Goal: Task Accomplishment & Management: Use online tool/utility

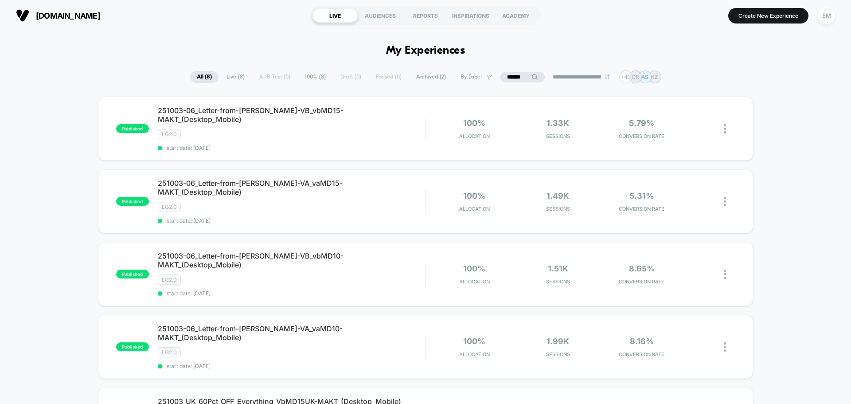
click at [522, 75] on input "******" at bounding box center [523, 77] width 44 height 11
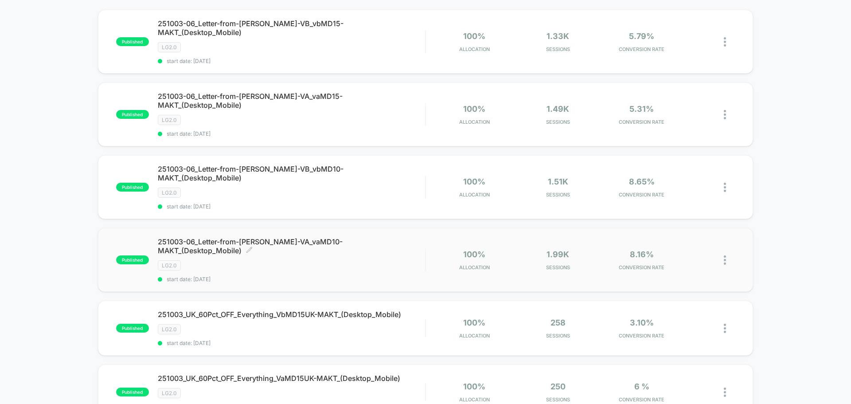
scroll to position [89, 0]
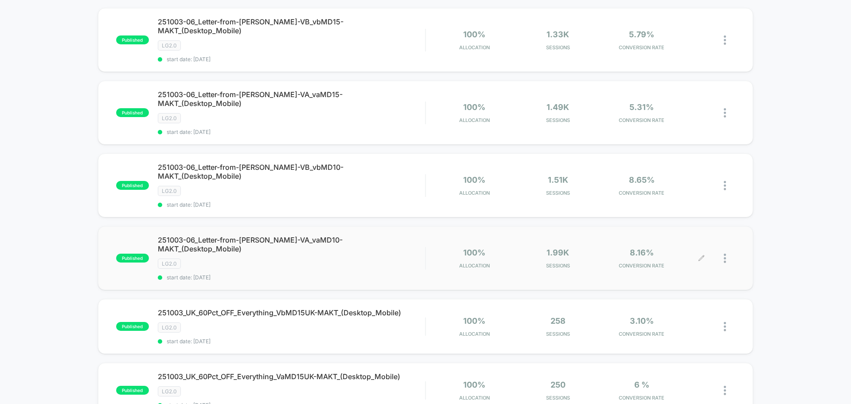
click at [524, 248] on div at bounding box center [729, 258] width 11 height 21
click at [524, 196] on div "Duplicate" at bounding box center [680, 197] width 80 height 20
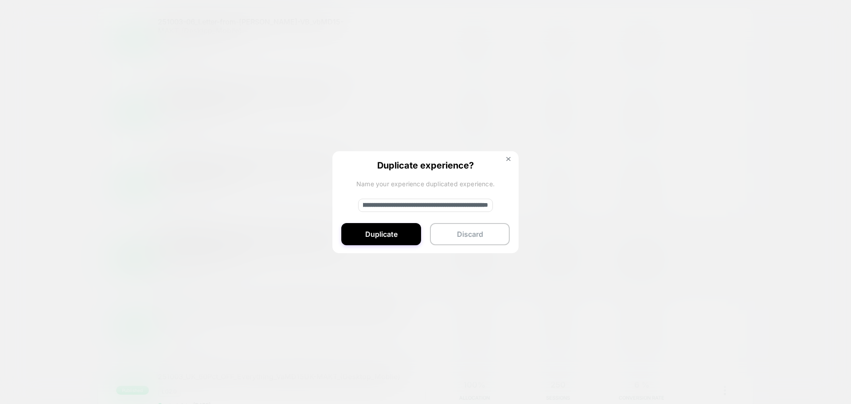
scroll to position [0, 125]
drag, startPoint x: 381, startPoint y: 206, endPoint x: 485, endPoint y: 211, distance: 104.3
click at [485, 211] on input "**********" at bounding box center [425, 205] width 135 height 13
click at [395, 209] on input "**********" at bounding box center [425, 205] width 135 height 13
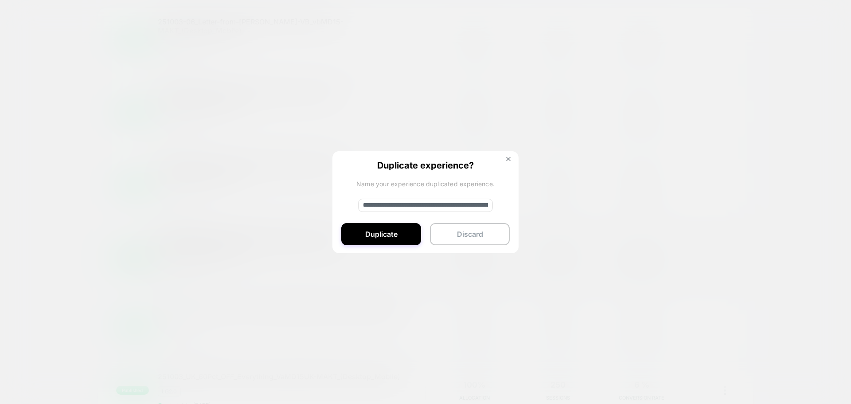
paste input
click at [383, 201] on input "**********" at bounding box center [425, 205] width 135 height 13
paste input "*"
type input "**********"
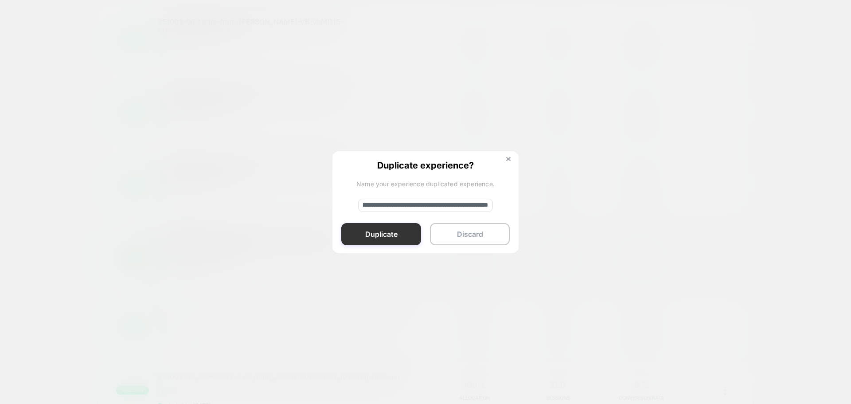
click at [370, 235] on button "Duplicate" at bounding box center [381, 234] width 80 height 22
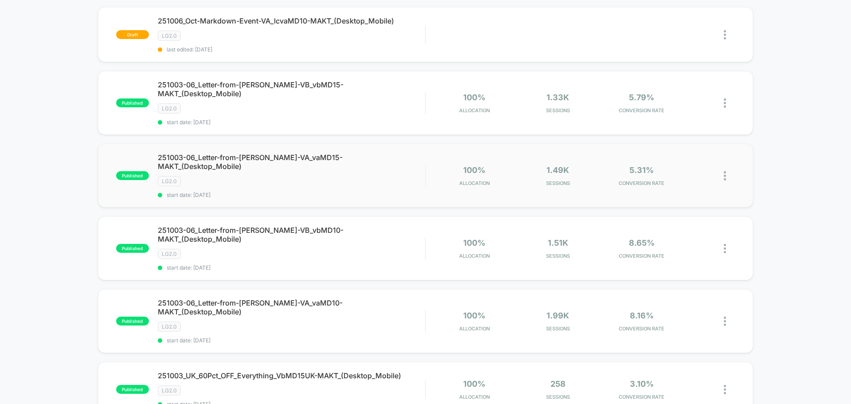
scroll to position [89, 0]
click at [524, 245] on img at bounding box center [725, 249] width 2 height 9
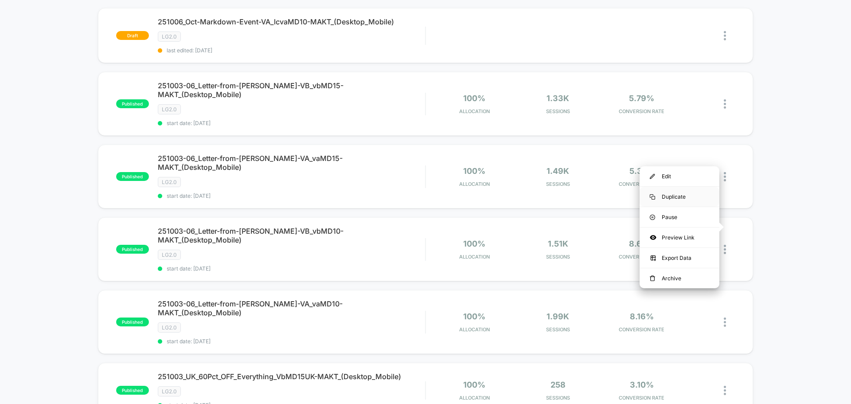
click at [524, 196] on div "Duplicate" at bounding box center [680, 197] width 80 height 20
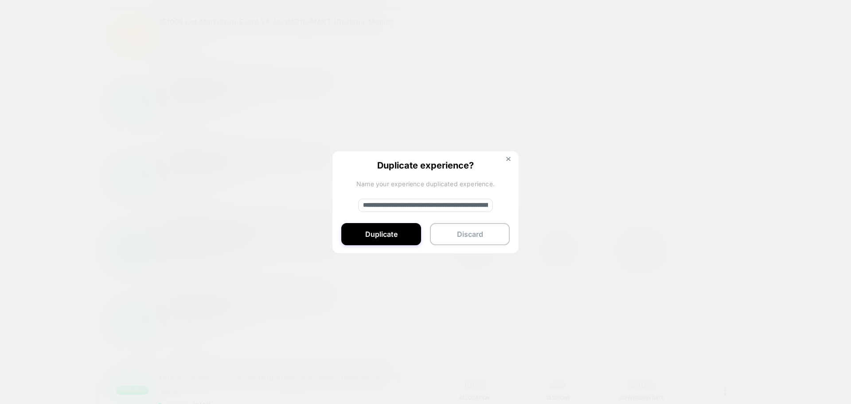
click at [413, 203] on input "**********" at bounding box center [425, 205] width 135 height 13
paste input
type input "**********"
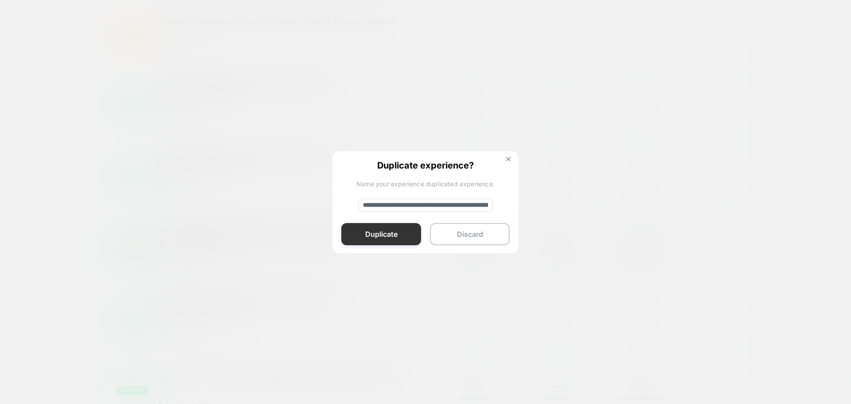
click at [387, 240] on button "Duplicate" at bounding box center [381, 234] width 80 height 22
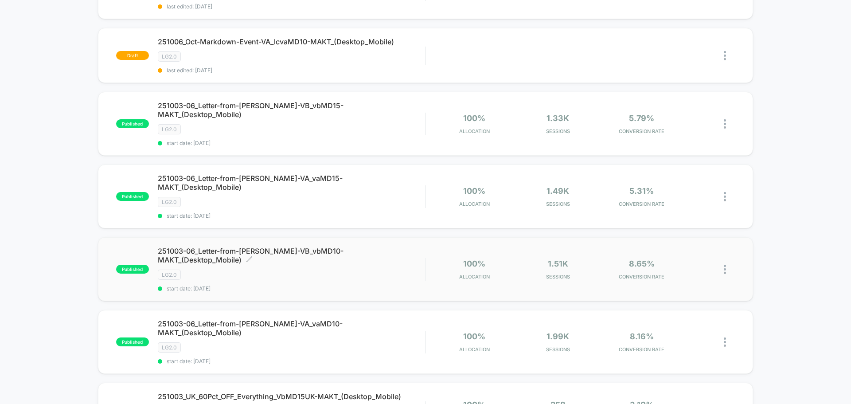
scroll to position [133, 0]
click at [524, 186] on div at bounding box center [729, 196] width 11 height 21
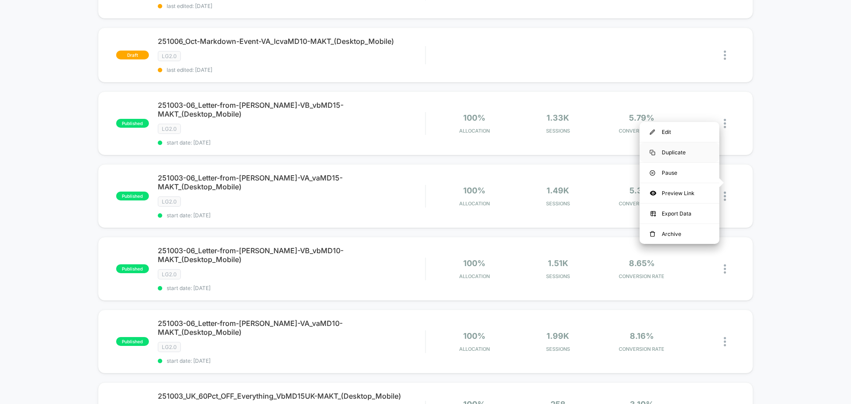
click at [524, 151] on div "Duplicate" at bounding box center [680, 152] width 80 height 20
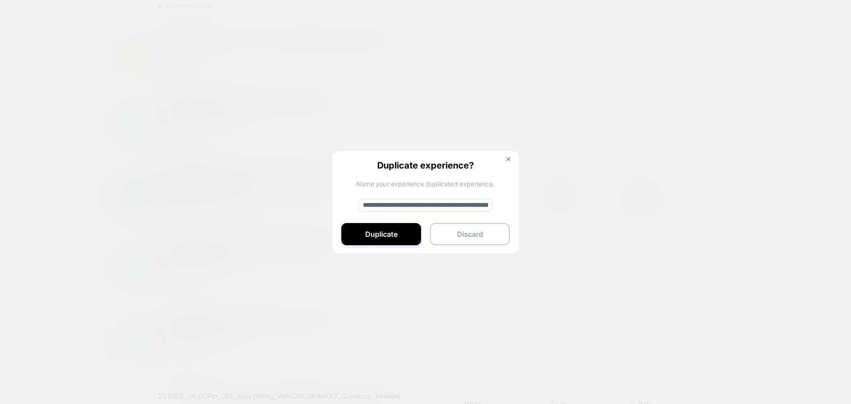
click at [436, 205] on input "**********" at bounding box center [425, 205] width 135 height 13
paste input
type input "**********"
click at [379, 235] on button "Duplicate" at bounding box center [381, 234] width 80 height 22
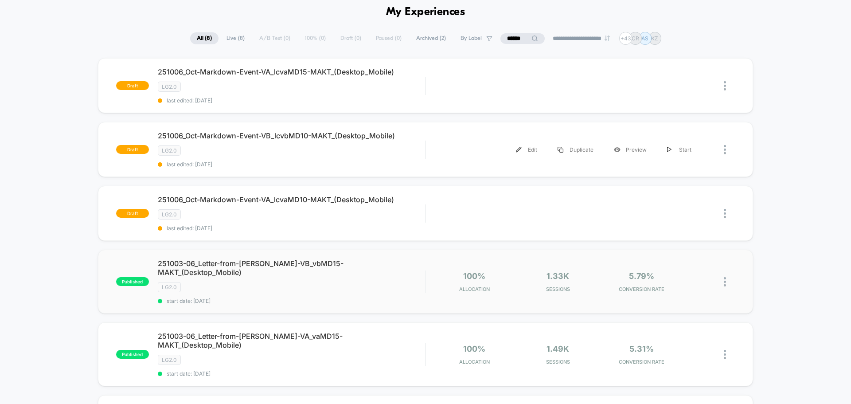
scroll to position [89, 0]
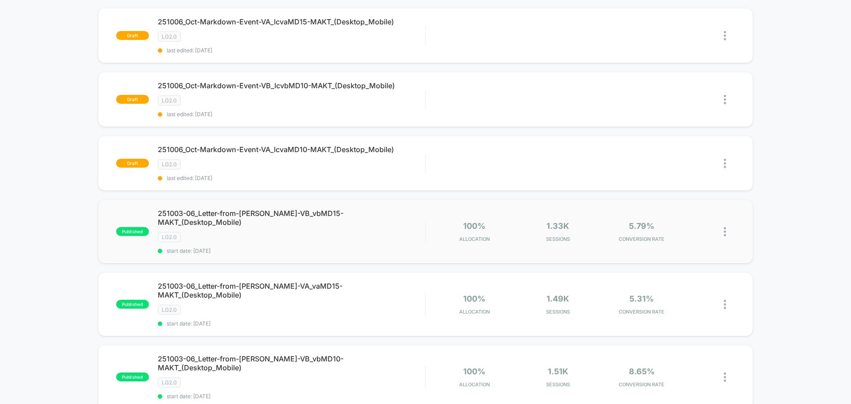
click at [524, 227] on img at bounding box center [725, 231] width 2 height 9
click at [524, 198] on div "Duplicate" at bounding box center [680, 197] width 80 height 20
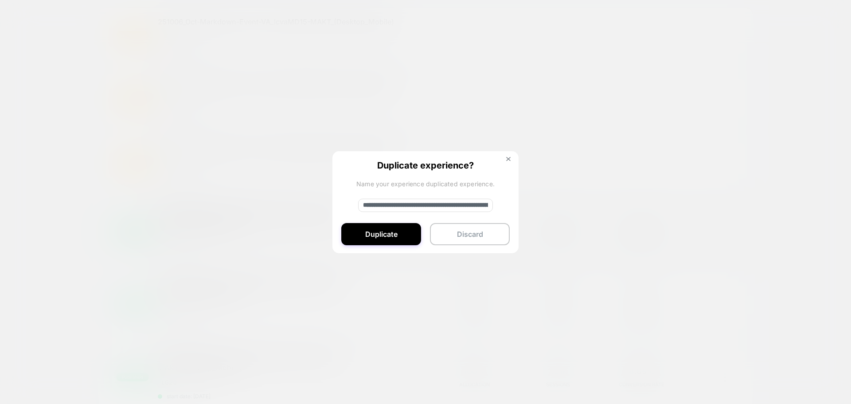
click at [408, 203] on input "**********" at bounding box center [425, 205] width 135 height 13
paste input
type input "**********"
click at [368, 235] on button "Duplicate" at bounding box center [381, 234] width 80 height 22
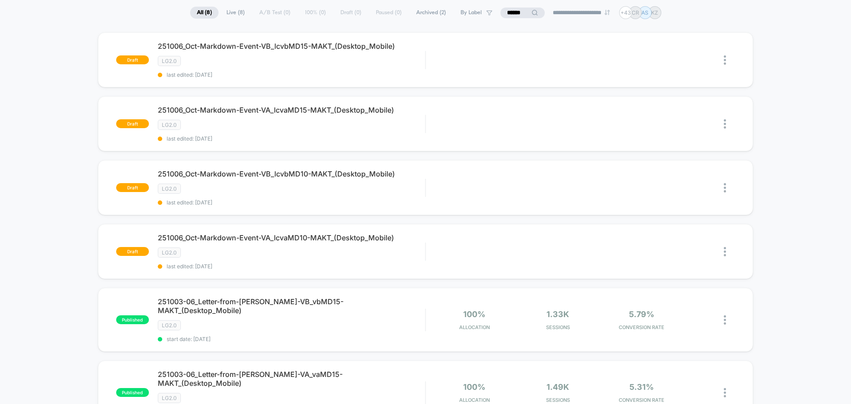
scroll to position [0, 0]
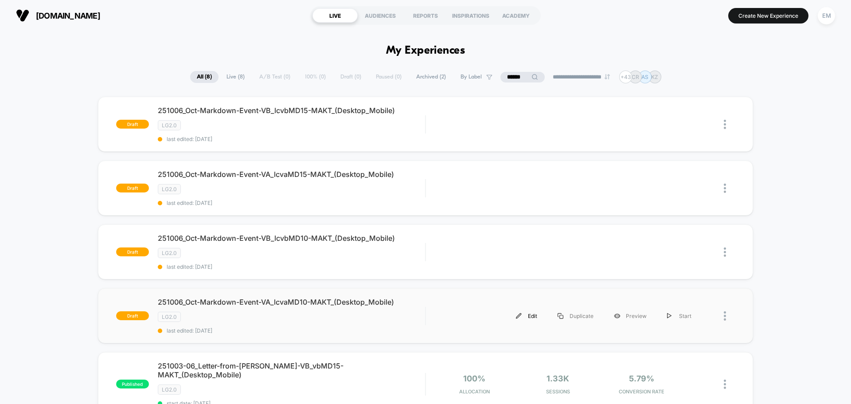
click at [524, 317] on div "Edit" at bounding box center [527, 316] width 42 height 20
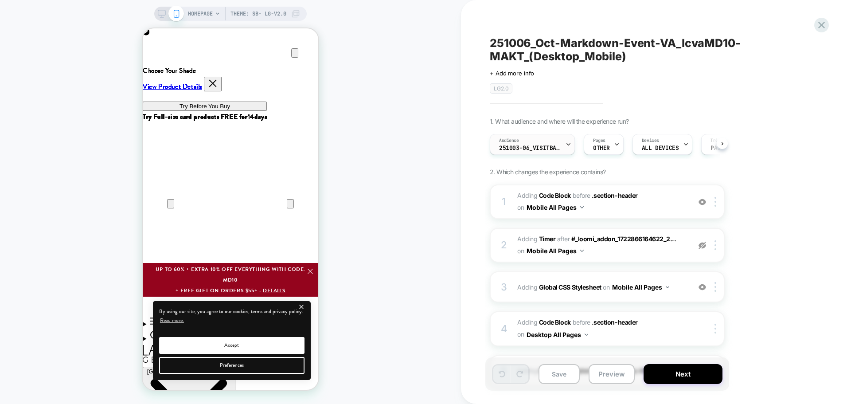
click at [524, 148] on span "251003-06_VisitBanner_vaMD10-MAKT" at bounding box center [530, 148] width 62 height 6
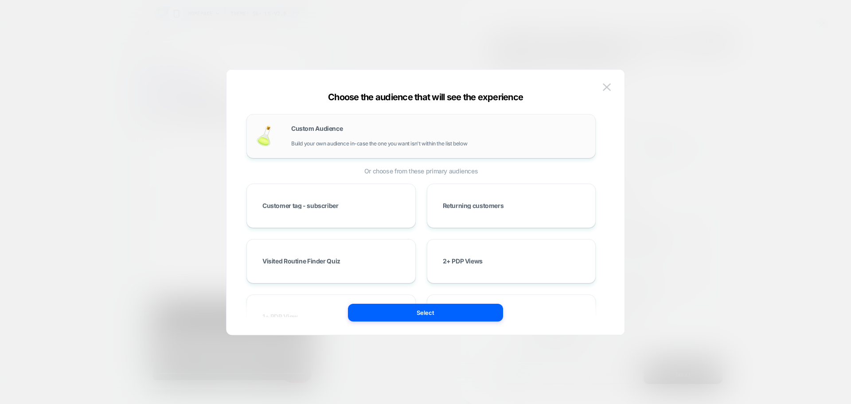
click at [349, 145] on span "Build your own audience in-case the one you want isn't within the list below" at bounding box center [379, 144] width 176 height 6
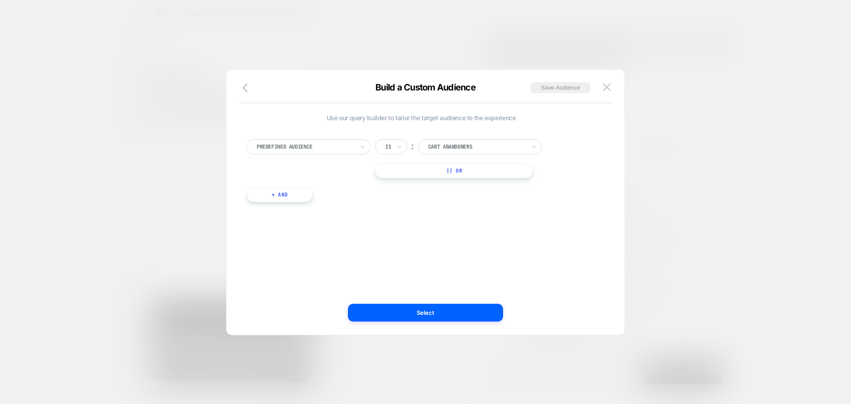
click at [312, 145] on div at bounding box center [306, 147] width 98 height 8
type input "*"
click at [301, 140] on div "Predefined Audience" at bounding box center [308, 146] width 124 height 15
type input "*"
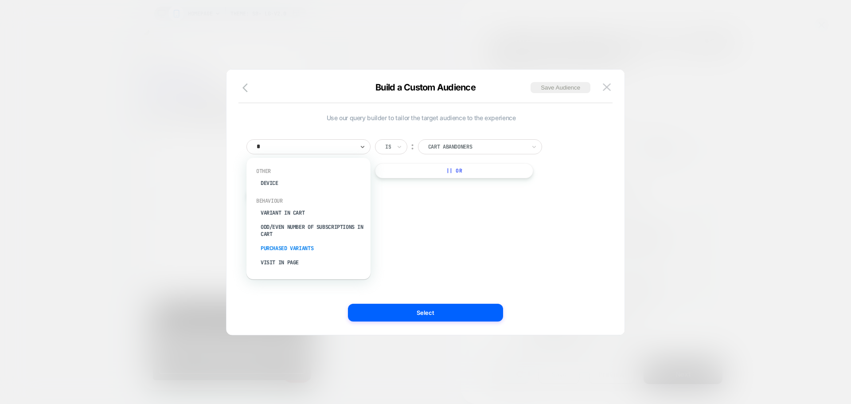
scroll to position [0, 351]
click at [288, 262] on div "Visit In Page" at bounding box center [312, 262] width 115 height 14
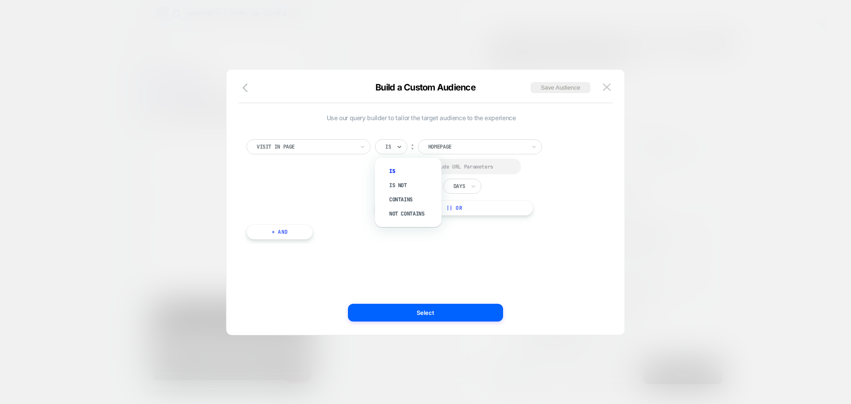
click at [387, 145] on input "text" at bounding box center [387, 147] width 4 height 8
click at [396, 201] on div "Contains" at bounding box center [413, 199] width 58 height 14
click at [383, 163] on div "Select to Include URL Parameters" at bounding box center [449, 167] width 149 height 16
click at [390, 167] on div at bounding box center [387, 166] width 7 height 7
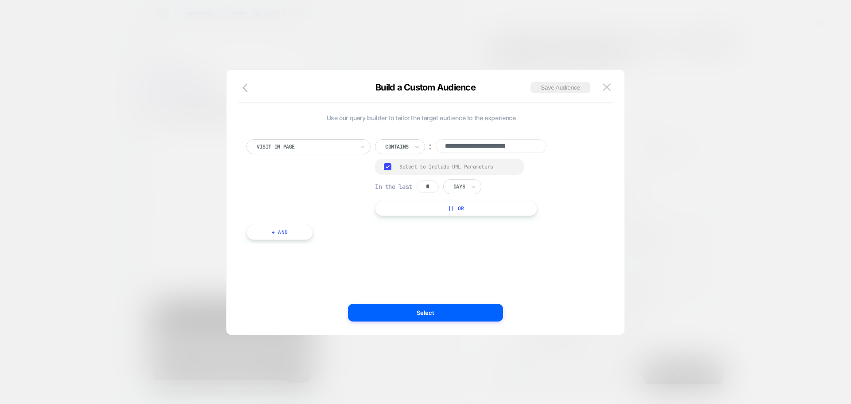
click at [438, 187] on input "*" at bounding box center [428, 186] width 22 height 12
type input "*"
click at [468, 181] on div "Days" at bounding box center [462, 186] width 38 height 15
click at [465, 207] on div "Hours" at bounding box center [483, 211] width 58 height 14
click at [494, 147] on input "**********" at bounding box center [491, 146] width 111 height 14
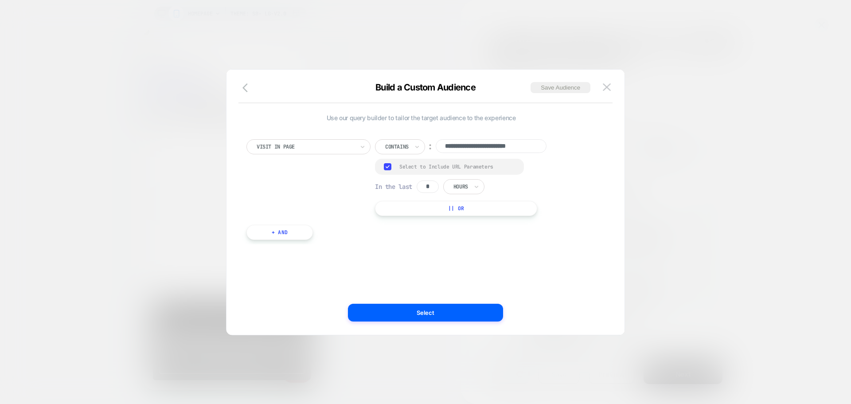
paste input
type input "**********"
click at [478, 255] on div "**********" at bounding box center [421, 202] width 372 height 230
click at [524, 88] on button "Save Audience" at bounding box center [561, 87] width 60 height 11
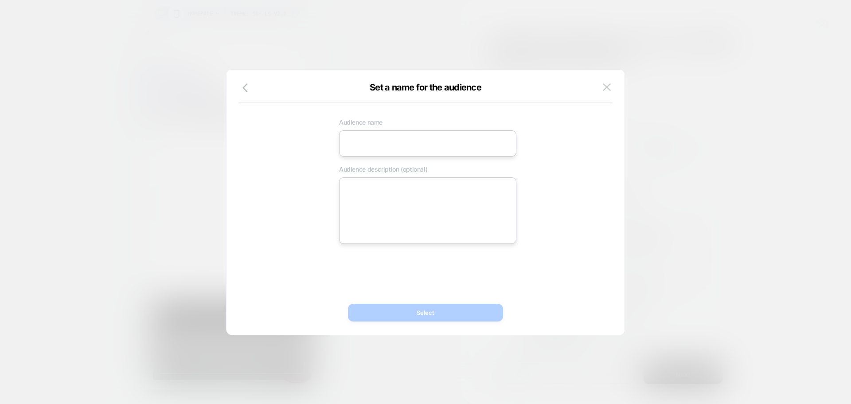
drag, startPoint x: 422, startPoint y: 145, endPoint x: 408, endPoint y: 150, distance: 15.4
click at [422, 145] on input at bounding box center [427, 143] width 177 height 26
paste input "**********"
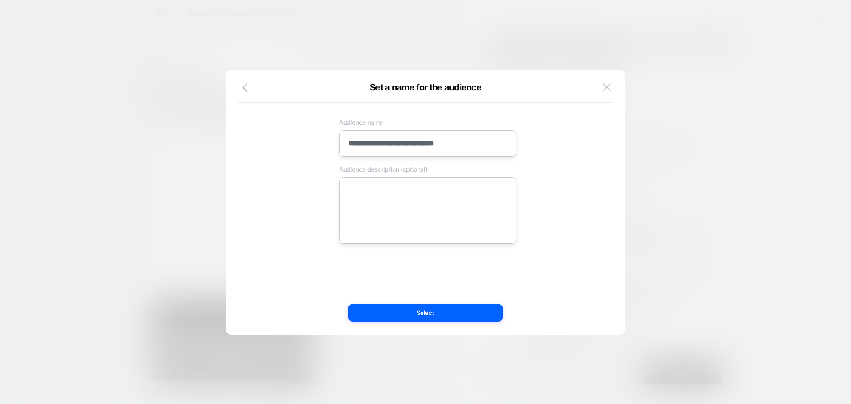
scroll to position [0, 351]
type input "**********"
click at [412, 191] on textarea at bounding box center [427, 210] width 177 height 66
paste textarea "**********"
type textarea "**********"
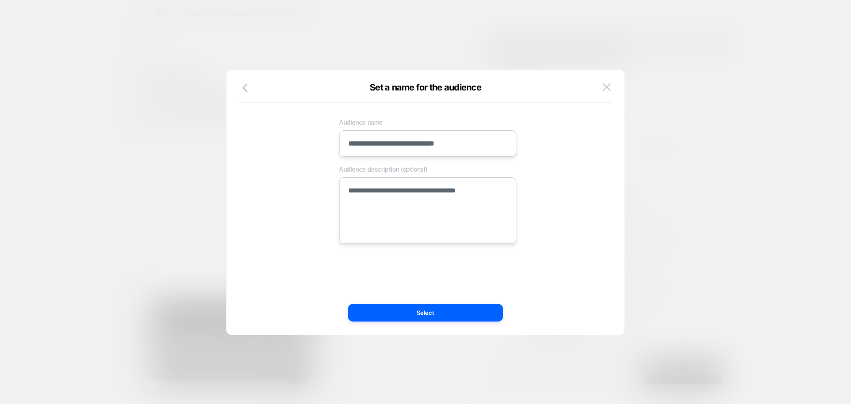
type textarea "*"
type textarea "**********"
drag, startPoint x: 360, startPoint y: 273, endPoint x: 381, endPoint y: 286, distance: 24.6
click at [359, 273] on div "**********" at bounding box center [421, 202] width 372 height 230
click at [386, 309] on button "Select" at bounding box center [425, 313] width 155 height 18
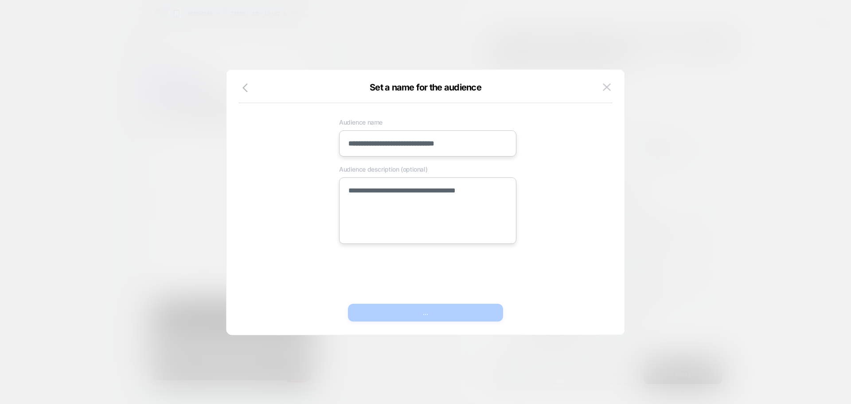
scroll to position [0, 0]
type textarea "*"
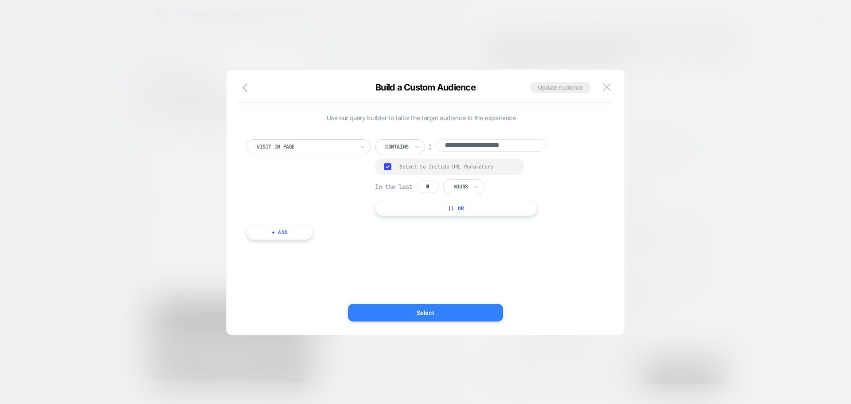
click at [375, 309] on button "Select" at bounding box center [425, 313] width 155 height 18
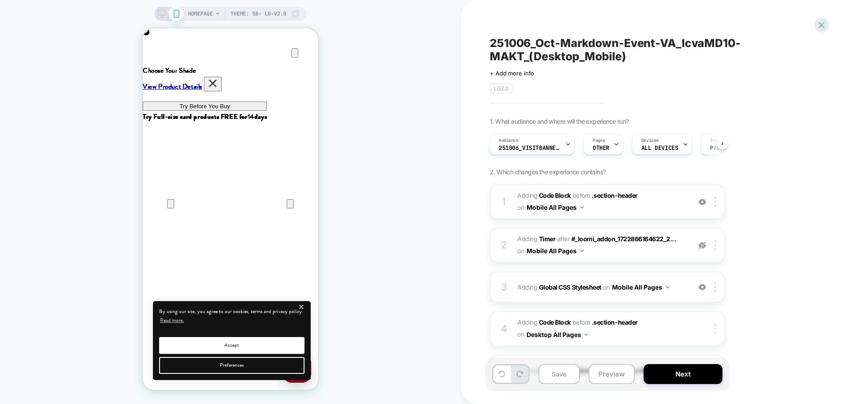
scroll to position [0, 176]
click at [524, 210] on span "Adding Code Block BEFORE .section-header .section-header on Mobile All Pages" at bounding box center [601, 202] width 169 height 24
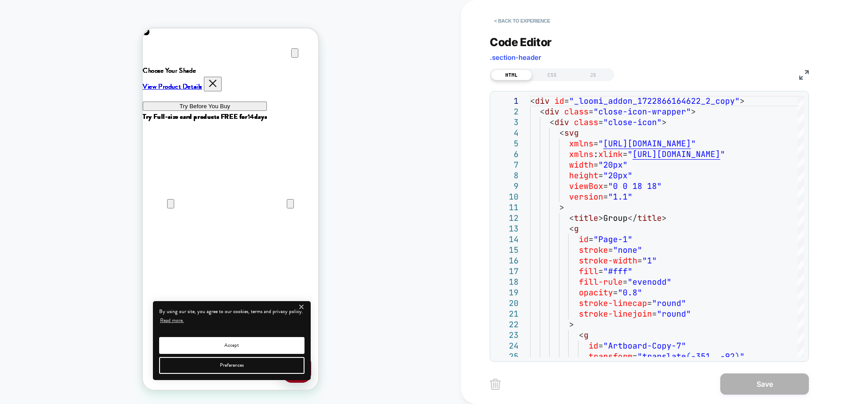
click at [524, 73] on img at bounding box center [804, 75] width 10 height 10
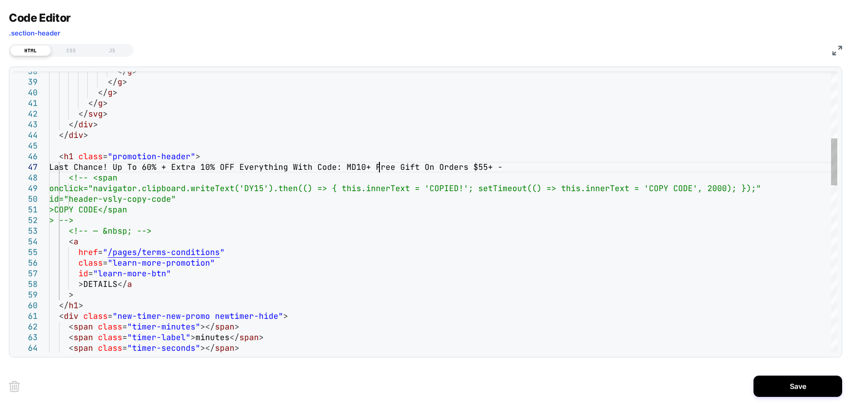
scroll to position [64, 335]
type textarea "**********"
click at [524, 383] on button "Save" at bounding box center [798, 386] width 89 height 21
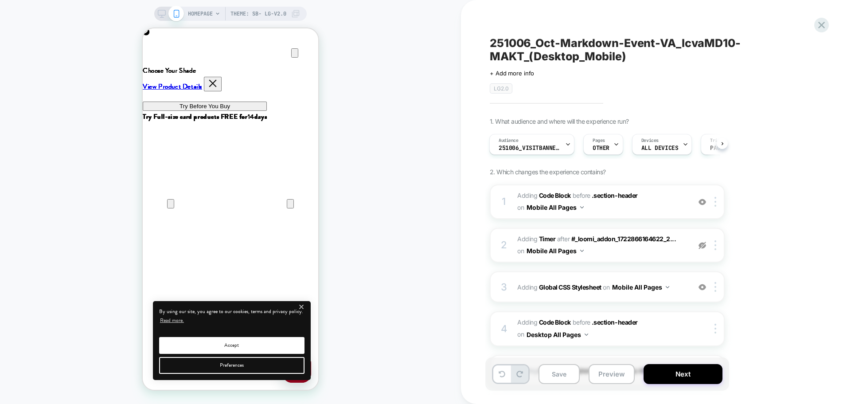
scroll to position [0, 351]
click at [158, 16] on icon at bounding box center [162, 14] width 8 height 8
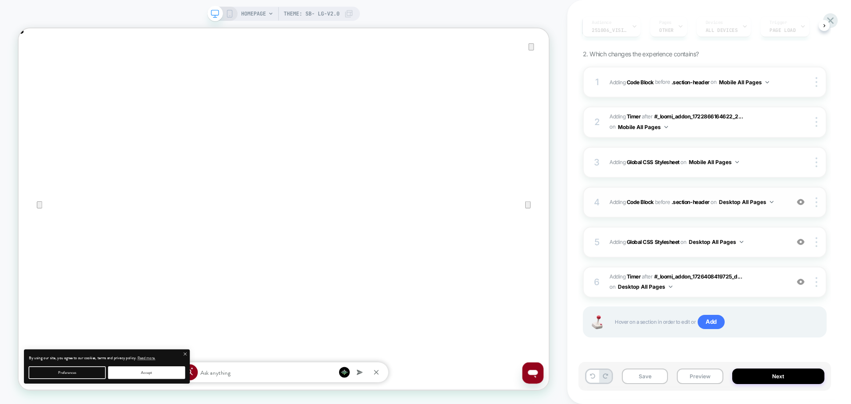
click at [524, 212] on div "4 Adding Code Block BEFORE .section-header .section-header on Desktop All Pages…" at bounding box center [705, 202] width 244 height 31
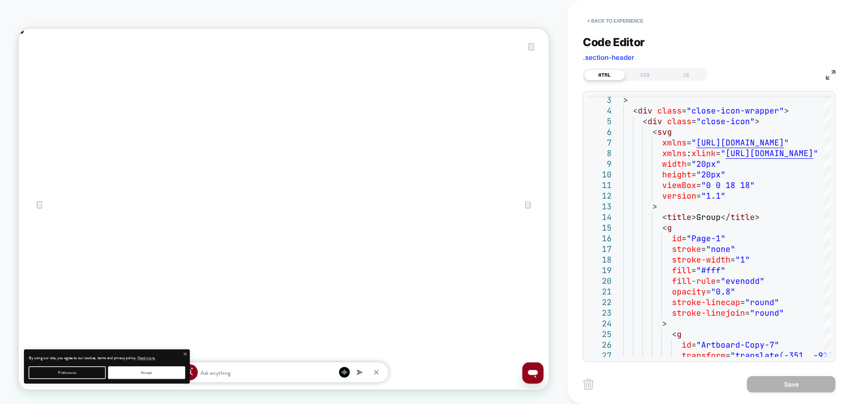
click at [524, 74] on img at bounding box center [831, 75] width 10 height 10
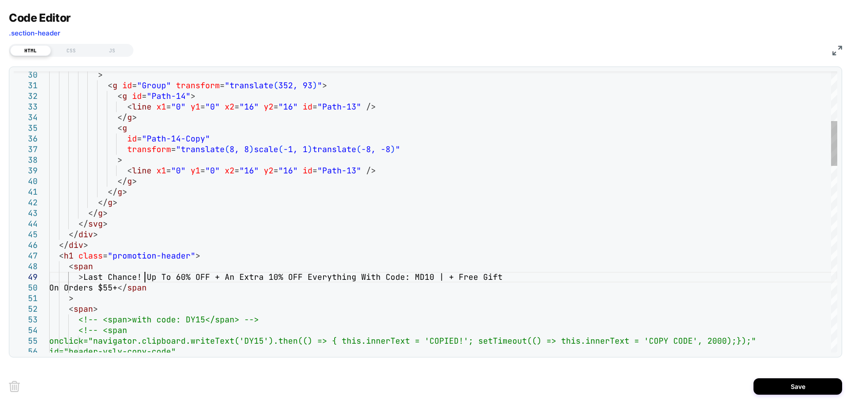
scroll to position [85, 96]
type textarea "**********"
click at [524, 392] on button "Save" at bounding box center [798, 386] width 89 height 16
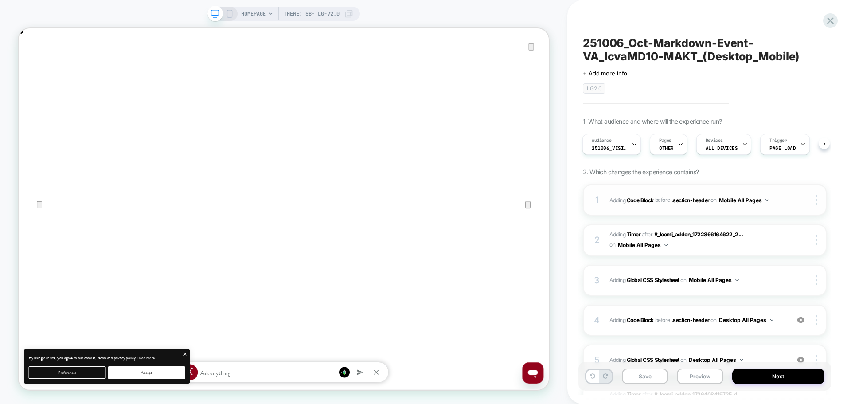
scroll to position [0, 0]
click at [229, 12] on icon at bounding box center [230, 14] width 8 height 8
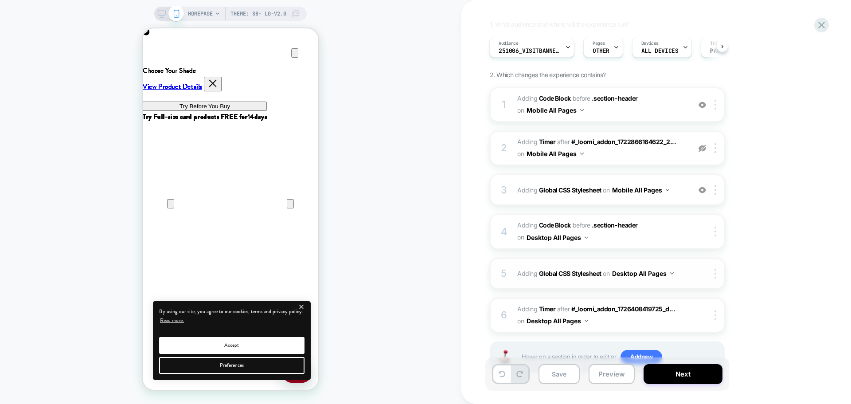
scroll to position [132, 0]
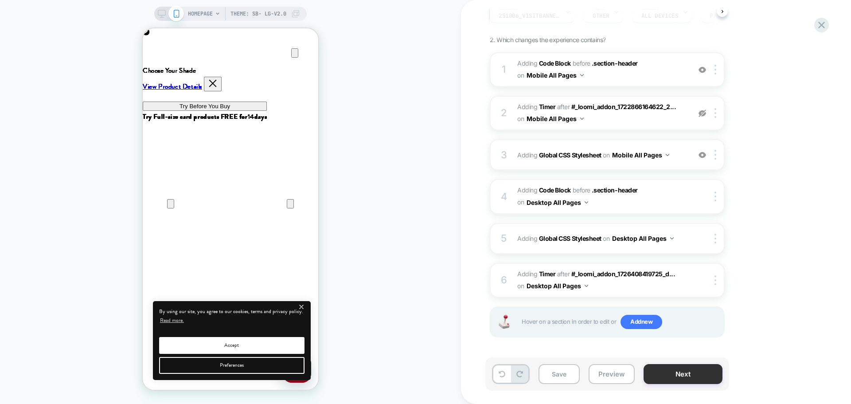
click at [524, 378] on button "Next" at bounding box center [683, 374] width 79 height 20
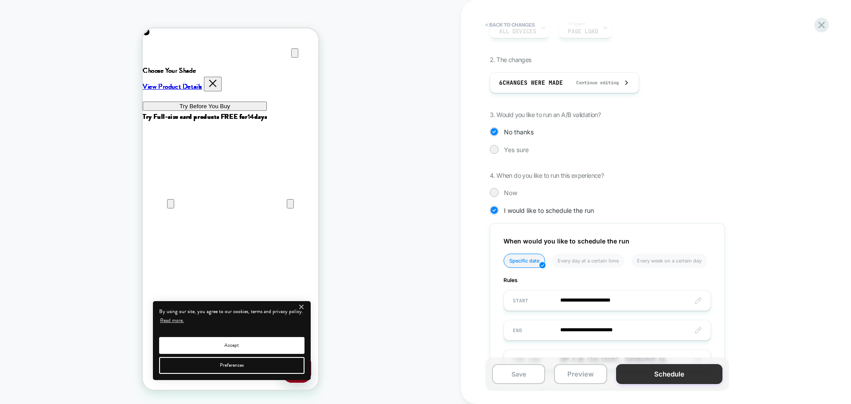
scroll to position [100, 0]
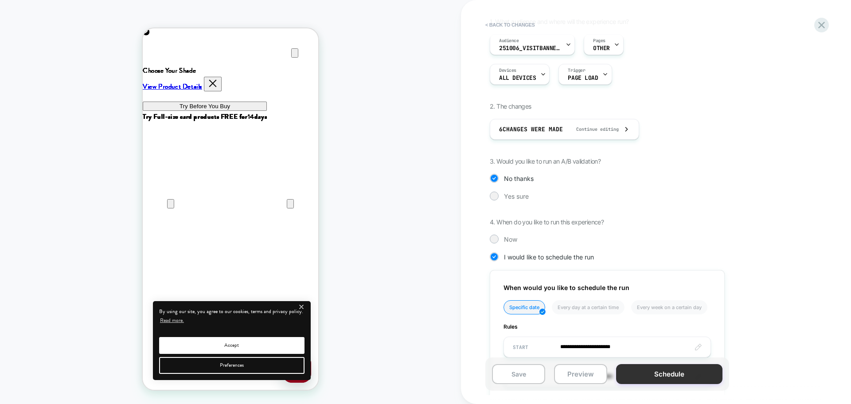
click at [524, 377] on button "Schedule" at bounding box center [669, 374] width 106 height 20
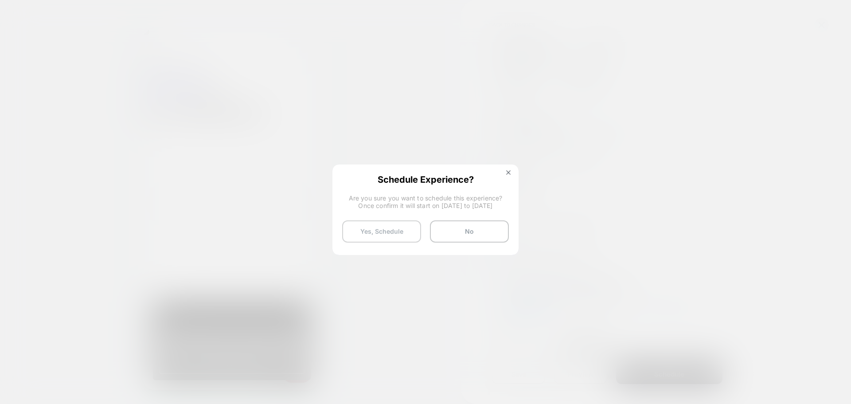
scroll to position [0, 351]
click at [362, 232] on button "Yes, Schedule" at bounding box center [381, 231] width 79 height 22
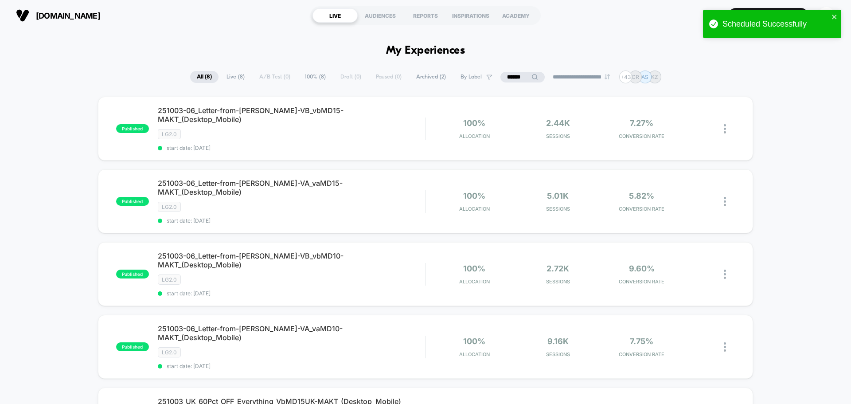
click at [524, 76] on input "******" at bounding box center [523, 77] width 44 height 11
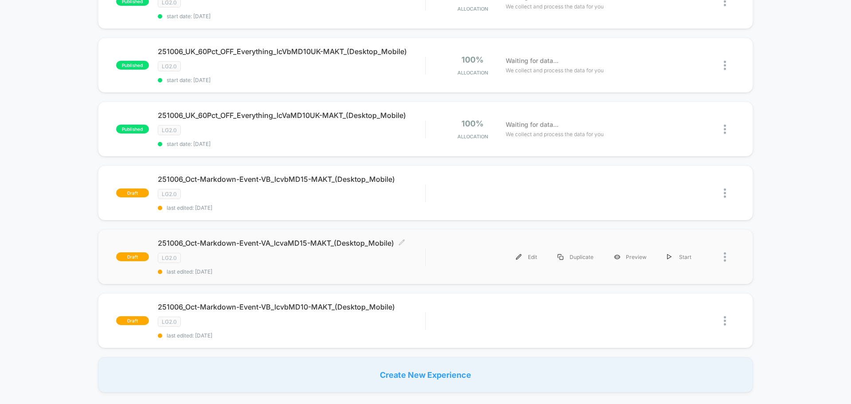
scroll to position [266, 0]
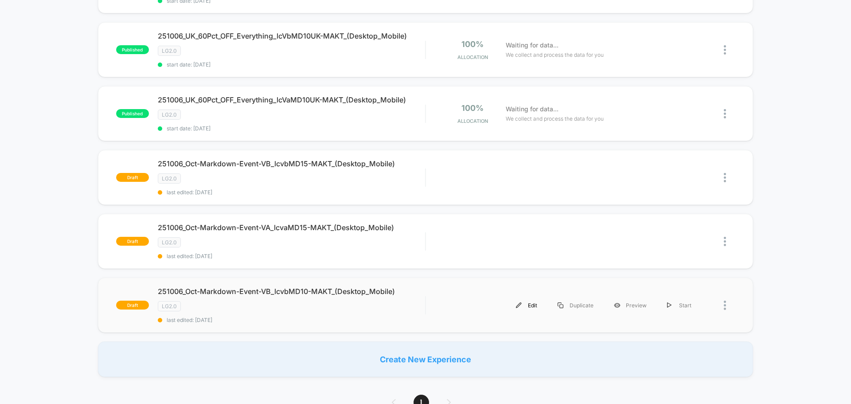
type input "******"
click at [524, 307] on div "Edit" at bounding box center [527, 305] width 42 height 20
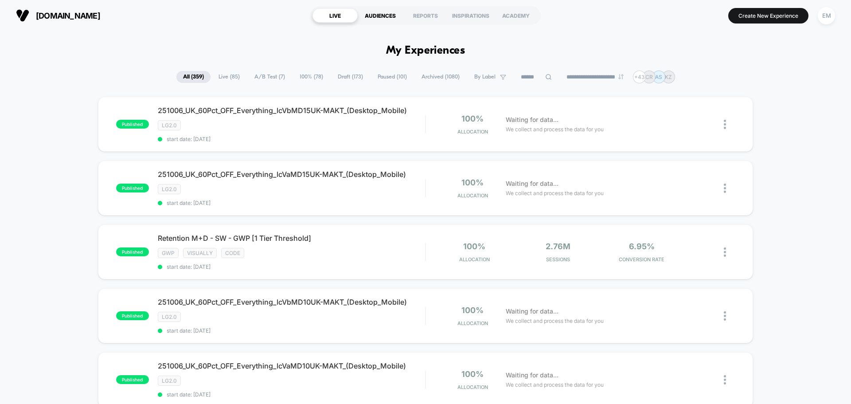
click at [389, 14] on div "AUDIENCES" at bounding box center [380, 15] width 45 height 14
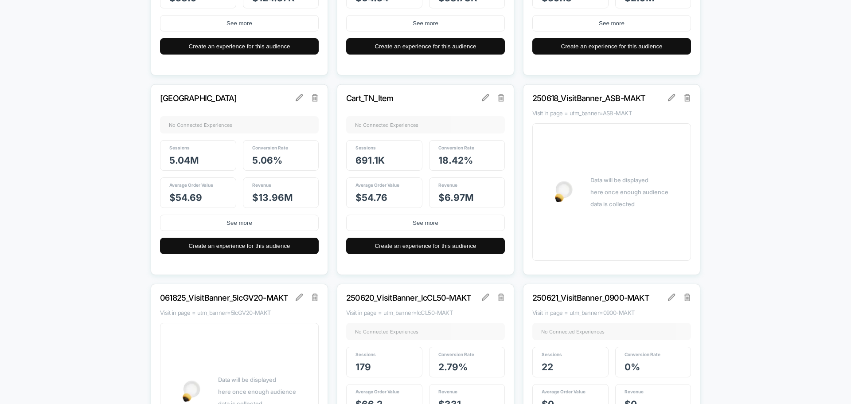
scroll to position [1463, 0]
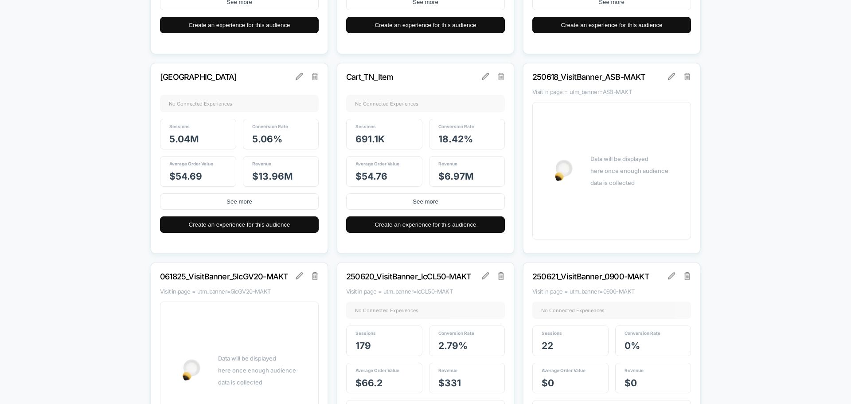
click at [688, 81] on div "250618_VisitBanner_ASB-MAKT Visit in page = utm_banner=ASB-MAKT Data will be di…" at bounding box center [611, 158] width 177 height 191
click at [688, 79] on img at bounding box center [688, 76] width 6 height 7
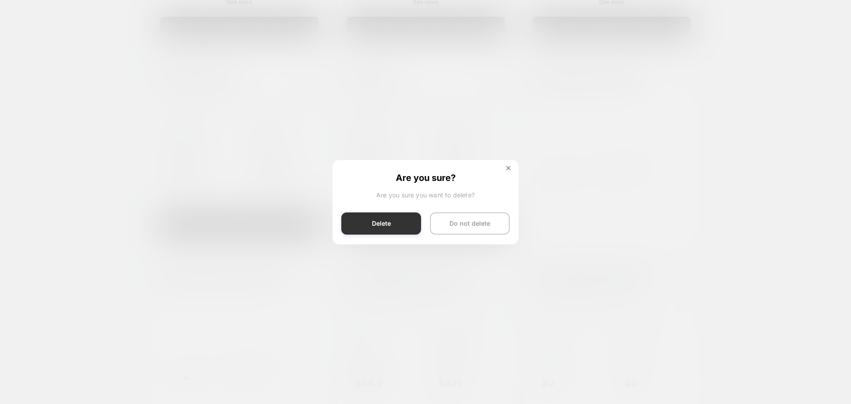
click at [371, 223] on button "Delete" at bounding box center [381, 223] width 80 height 22
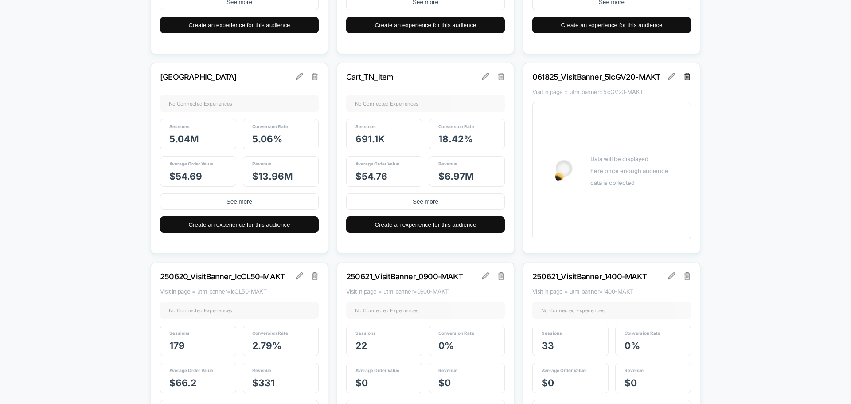
click at [690, 78] on img at bounding box center [688, 76] width 6 height 7
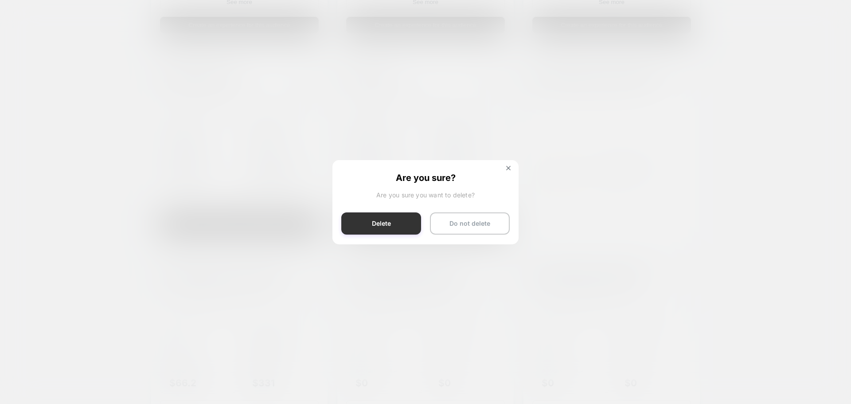
click at [381, 223] on button "Delete" at bounding box center [381, 223] width 80 height 22
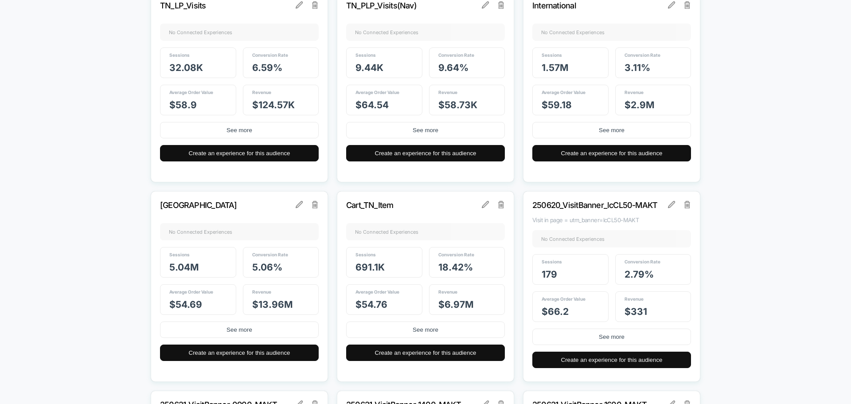
scroll to position [1419, 0]
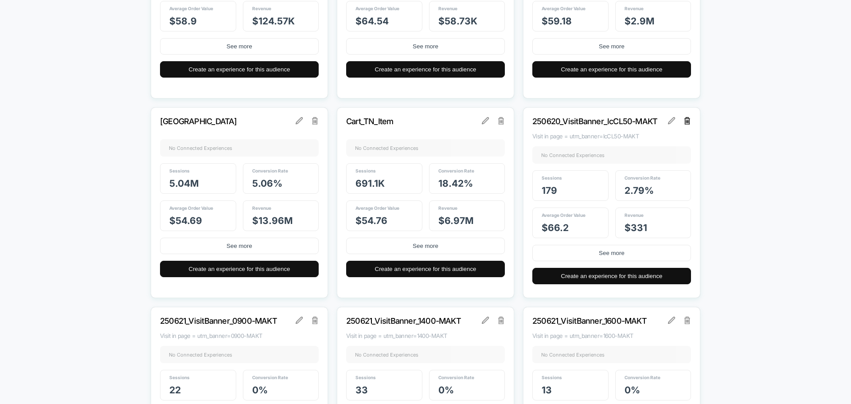
click at [687, 123] on img at bounding box center [688, 120] width 6 height 7
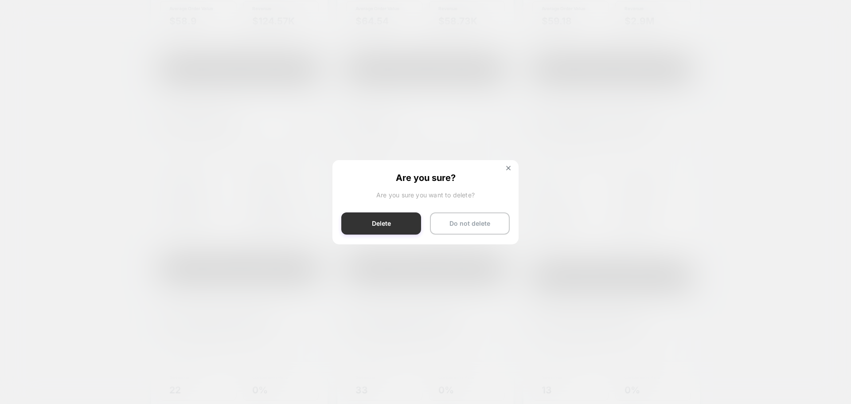
click at [378, 224] on button "Delete" at bounding box center [381, 223] width 80 height 22
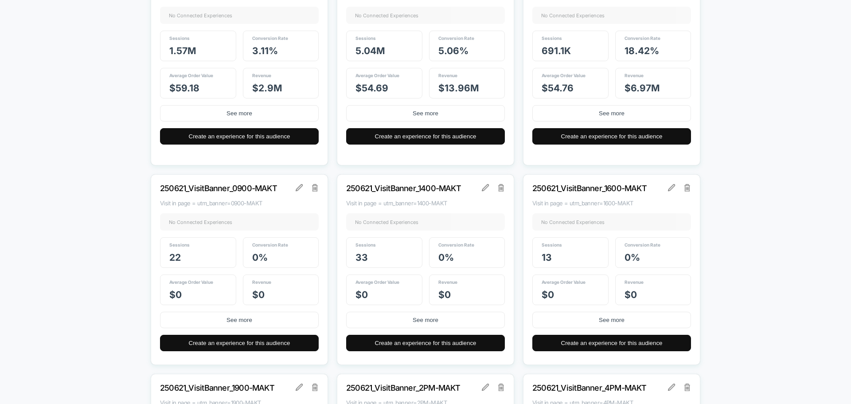
scroll to position [1552, 0]
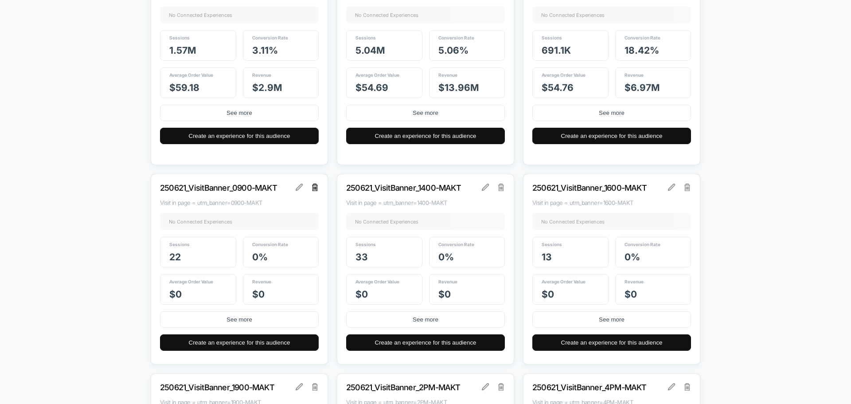
click at [315, 189] on img at bounding box center [315, 187] width 6 height 7
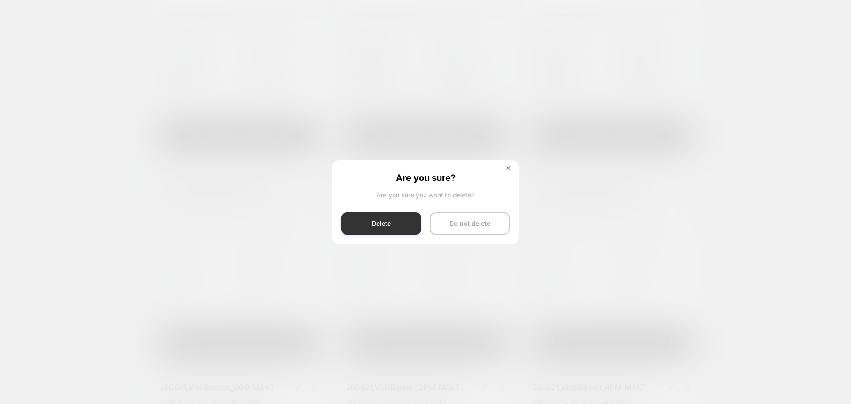
click at [379, 225] on button "Delete" at bounding box center [381, 223] width 80 height 22
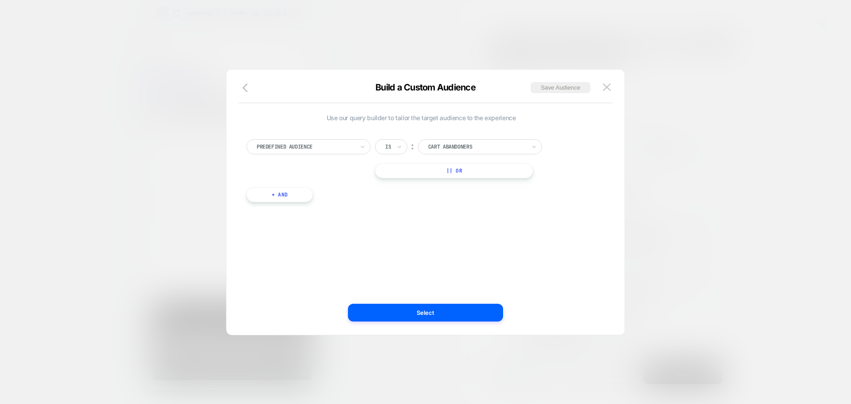
click at [345, 148] on div at bounding box center [306, 147] width 98 height 8
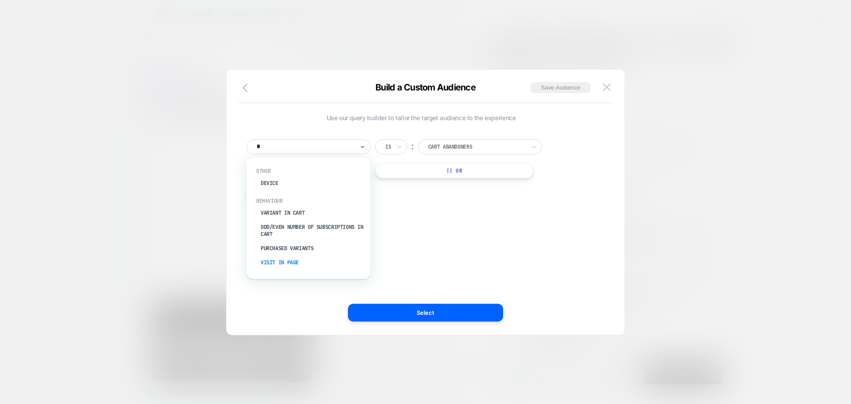
type input "*"
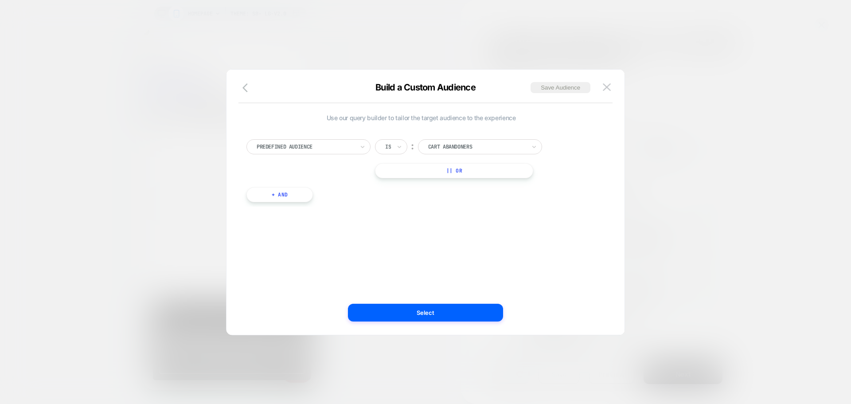
click at [284, 262] on div "Use our query builder to tailor the target audience to the experience Predefine…" at bounding box center [421, 202] width 372 height 230
click at [293, 151] on div "Predefined Audience" at bounding box center [305, 147] width 99 height 10
click at [293, 145] on div at bounding box center [306, 147] width 98 height 8
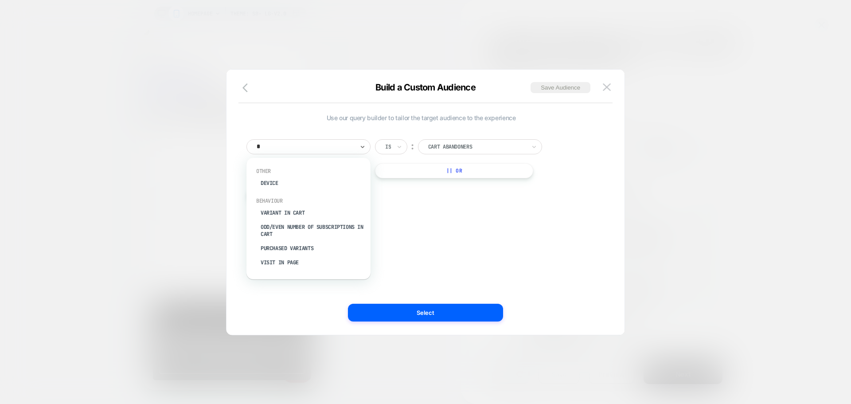
click at [286, 260] on div "Visit In Page" at bounding box center [312, 262] width 115 height 14
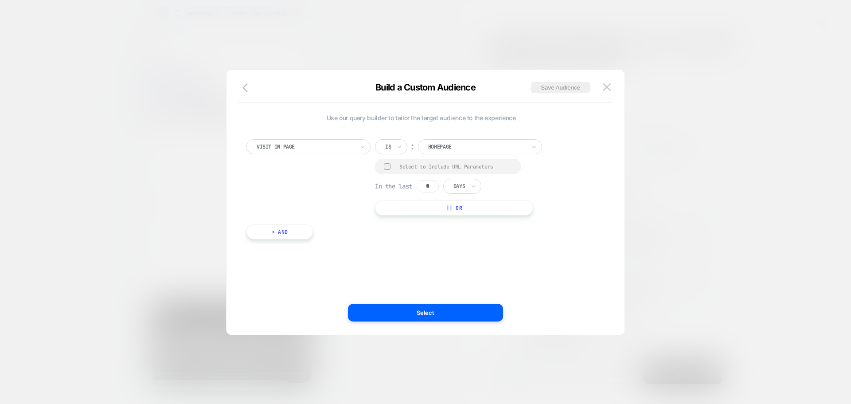
scroll to position [0, 351]
click at [388, 143] on input "text" at bounding box center [387, 147] width 4 height 8
click at [398, 199] on div "Contains" at bounding box center [413, 199] width 58 height 14
click at [385, 164] on div at bounding box center [387, 166] width 7 height 7
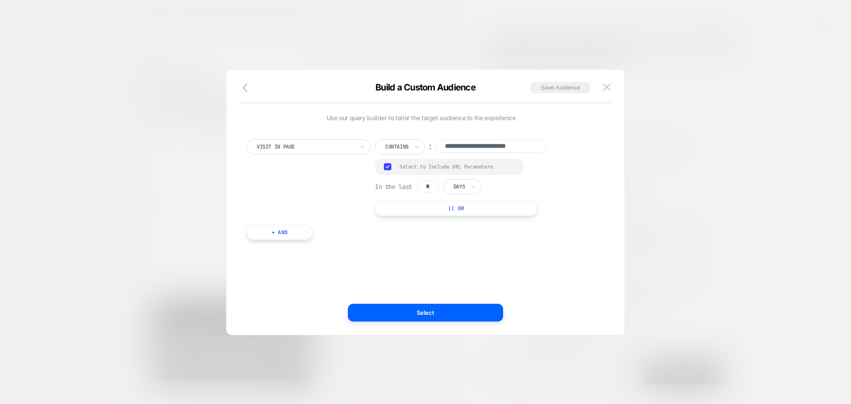
drag, startPoint x: 430, startPoint y: 185, endPoint x: 459, endPoint y: 193, distance: 30.2
click at [430, 185] on input "*" at bounding box center [428, 186] width 22 height 12
type input "*"
click at [470, 184] on div "Days" at bounding box center [462, 186] width 38 height 15
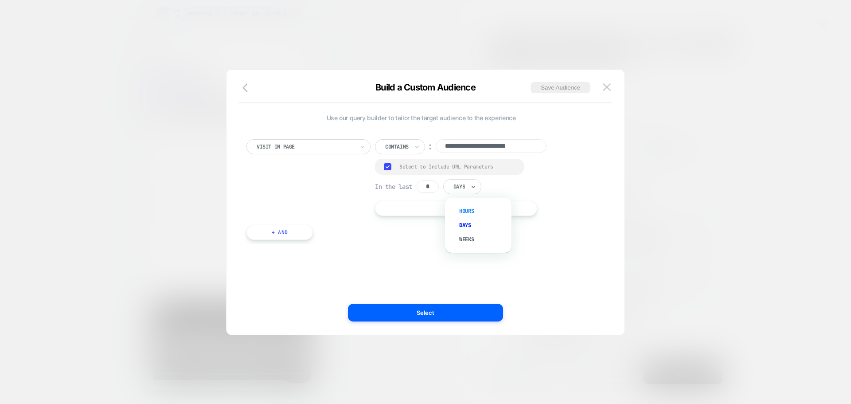
click at [468, 210] on div "Hours" at bounding box center [483, 211] width 58 height 14
click at [497, 144] on input "**********" at bounding box center [491, 146] width 111 height 14
paste input
type input "**********"
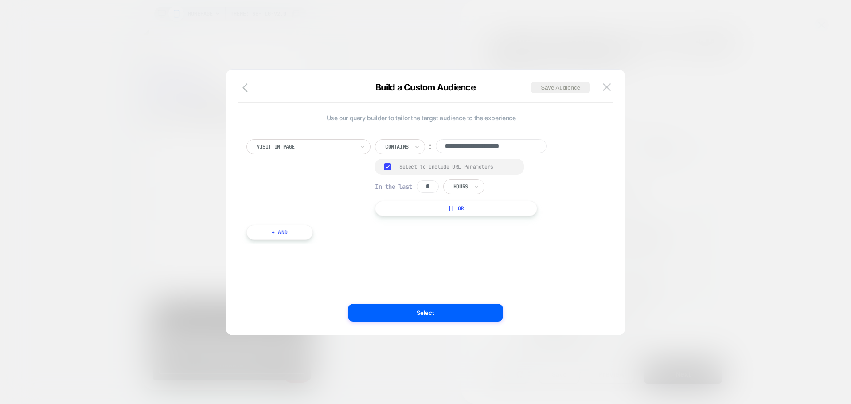
click at [435, 243] on div "**********" at bounding box center [421, 185] width 358 height 118
click at [555, 88] on button "Save Audience" at bounding box center [561, 87] width 60 height 11
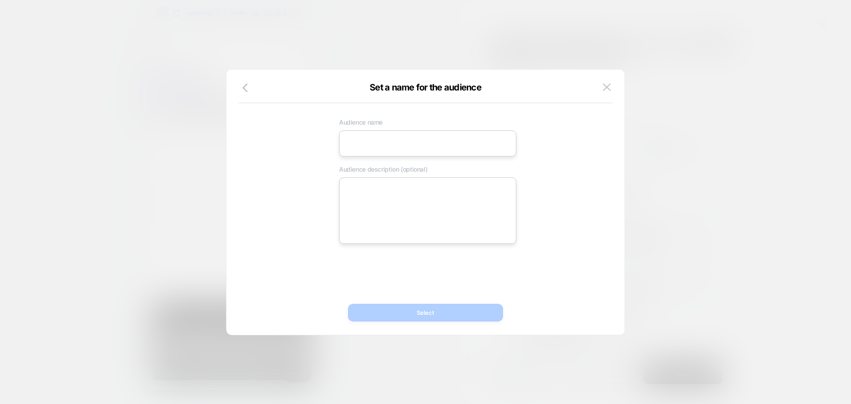
drag, startPoint x: 381, startPoint y: 144, endPoint x: 376, endPoint y: 145, distance: 5.3
click at [381, 144] on input at bounding box center [427, 143] width 177 height 26
paste input "**********"
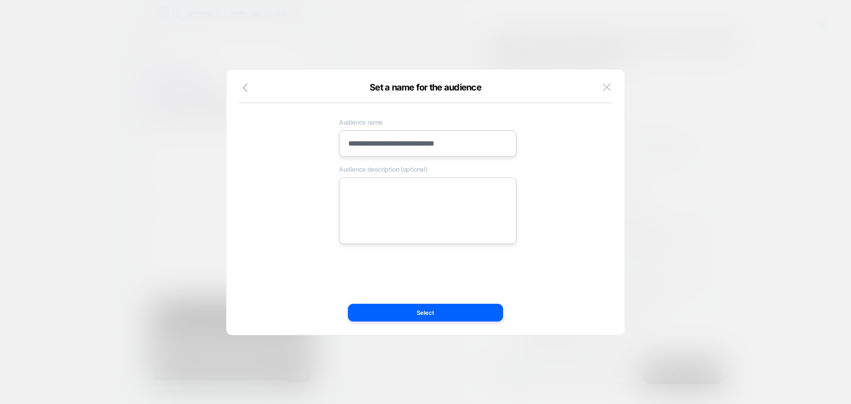
type input "**********"
drag, startPoint x: 375, startPoint y: 205, endPoint x: 90, endPoint y: 123, distance: 296.6
click at [375, 205] on textarea at bounding box center [427, 210] width 177 height 66
paste textarea "**********"
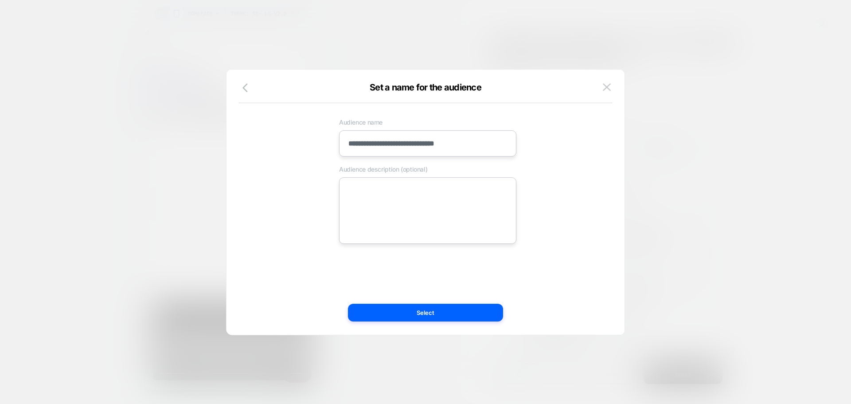
type textarea "*"
type textarea "**********"
click at [291, 180] on div "**********" at bounding box center [427, 179] width 349 height 130
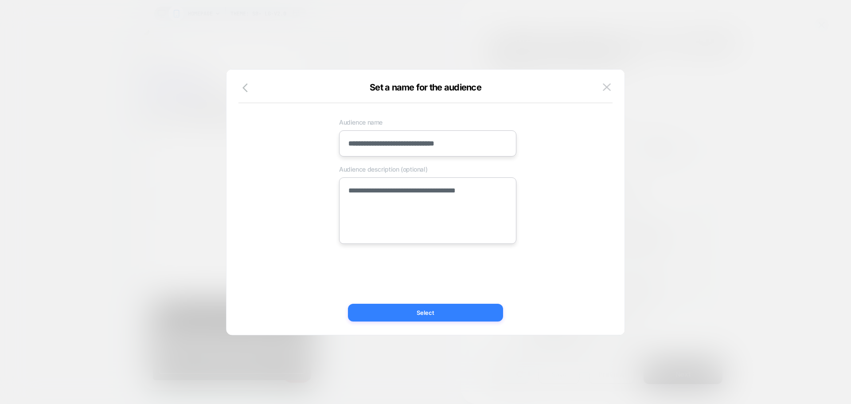
click at [381, 309] on button "Select" at bounding box center [425, 313] width 155 height 18
type textarea "*"
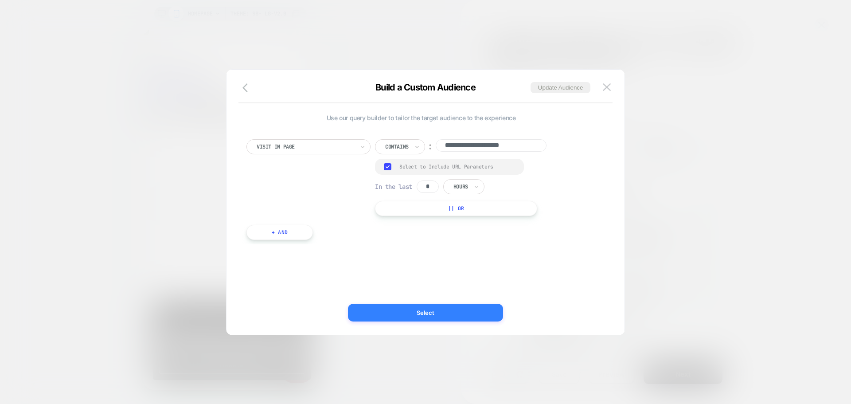
click at [377, 314] on button "Select" at bounding box center [425, 313] width 155 height 18
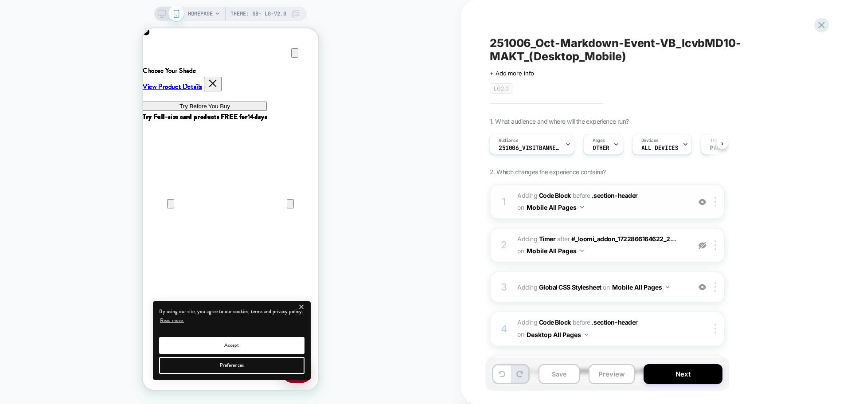
click at [605, 209] on span "Adding Code Block BEFORE .section-header .section-header on Mobile All Pages" at bounding box center [601, 202] width 169 height 24
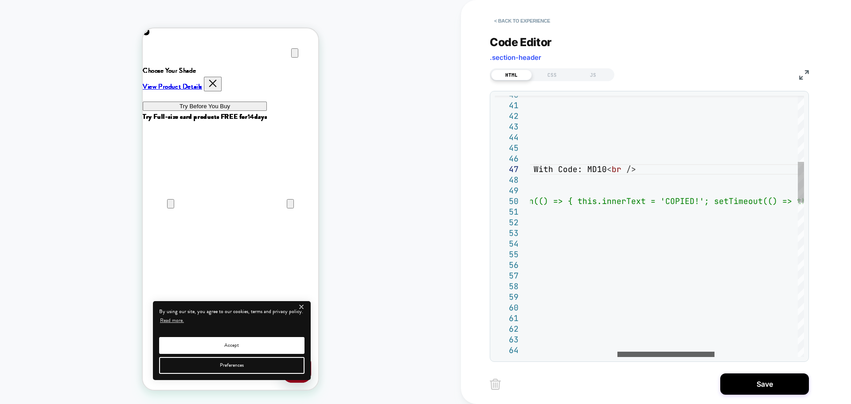
click at [630, 353] on div at bounding box center [666, 354] width 97 height 5
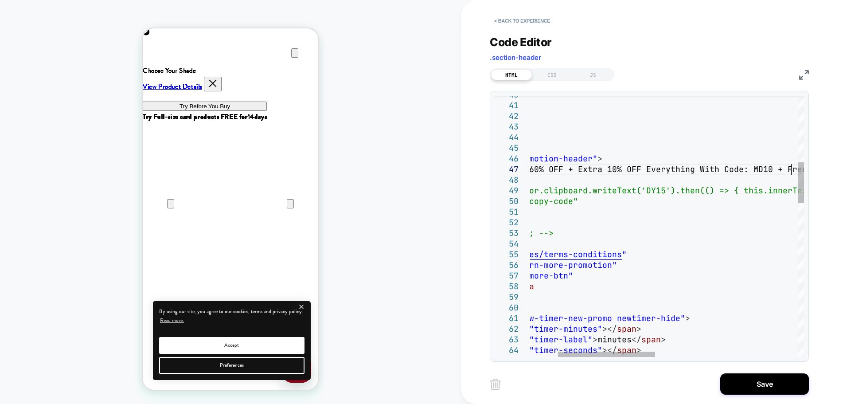
scroll to position [64, 340]
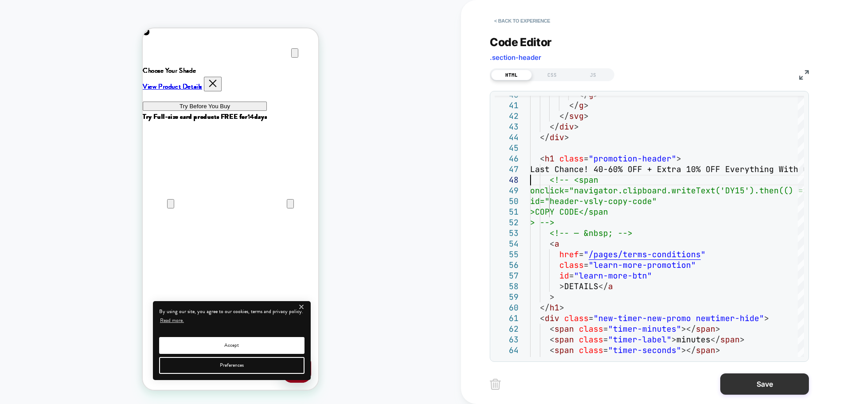
type textarea "**********"
click at [733, 384] on button "Save" at bounding box center [764, 383] width 89 height 21
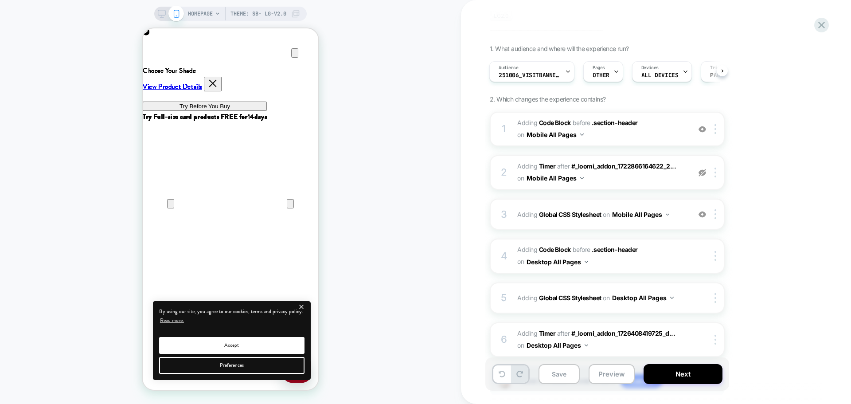
scroll to position [0, 0]
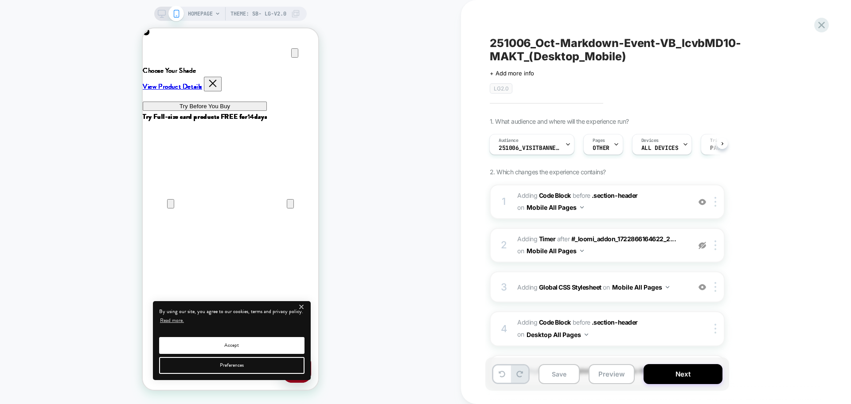
click at [162, 14] on icon at bounding box center [162, 14] width 8 height 8
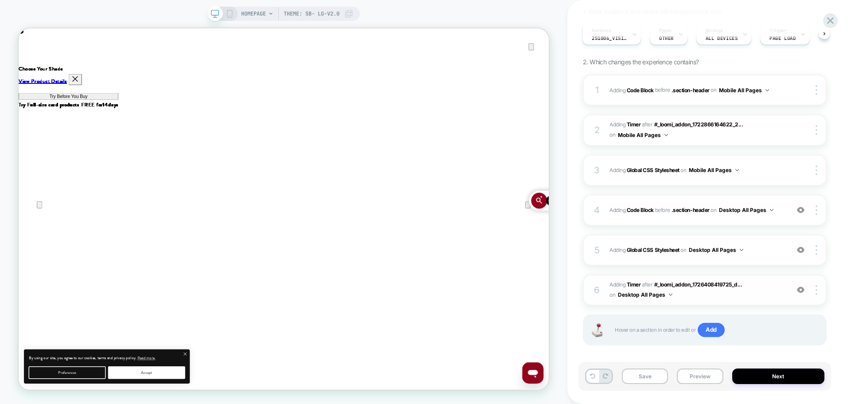
scroll to position [118, 0]
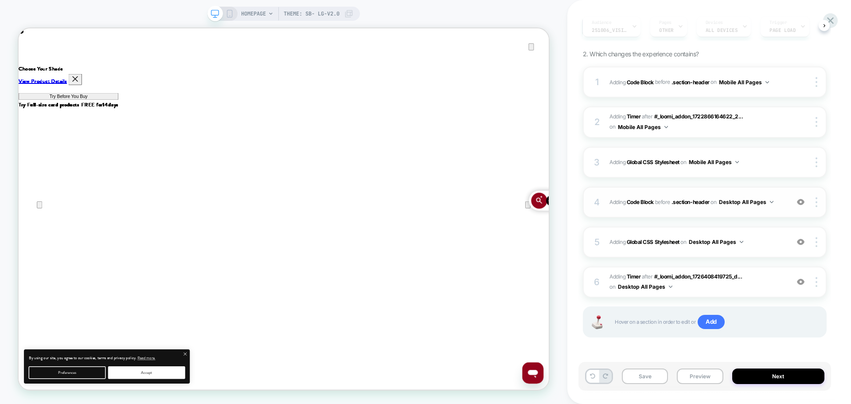
click at [702, 211] on div "4 Adding Code Block BEFORE .section-header .section-header on Desktop All Pages…" at bounding box center [705, 202] width 244 height 31
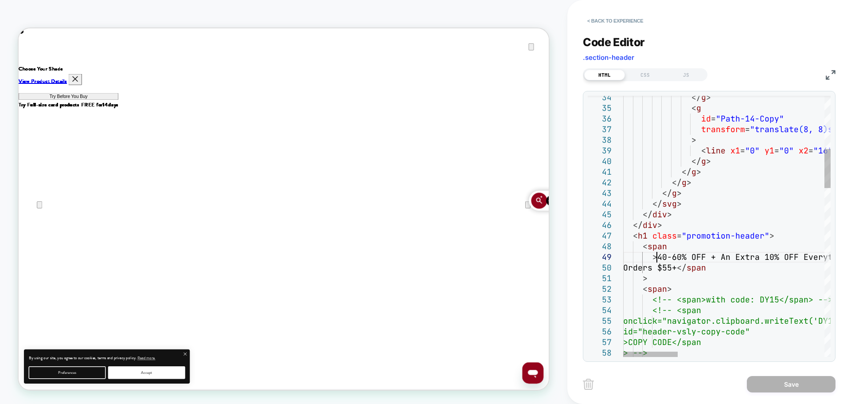
drag, startPoint x: 657, startPoint y: 257, endPoint x: 668, endPoint y: 272, distance: 18.7
type textarea "**********"
click at [764, 389] on button "Save" at bounding box center [791, 384] width 89 height 16
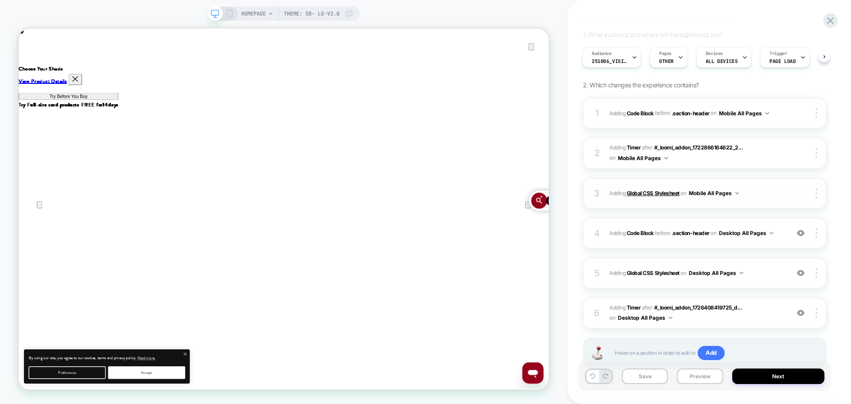
scroll to position [118, 0]
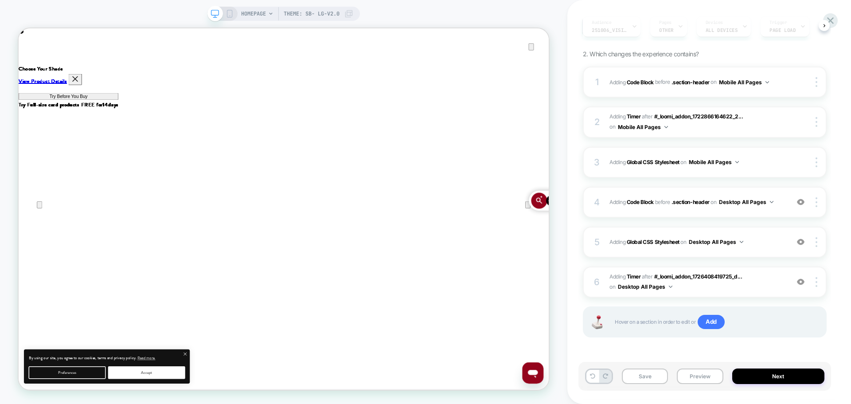
click at [229, 14] on icon at bounding box center [230, 14] width 8 height 8
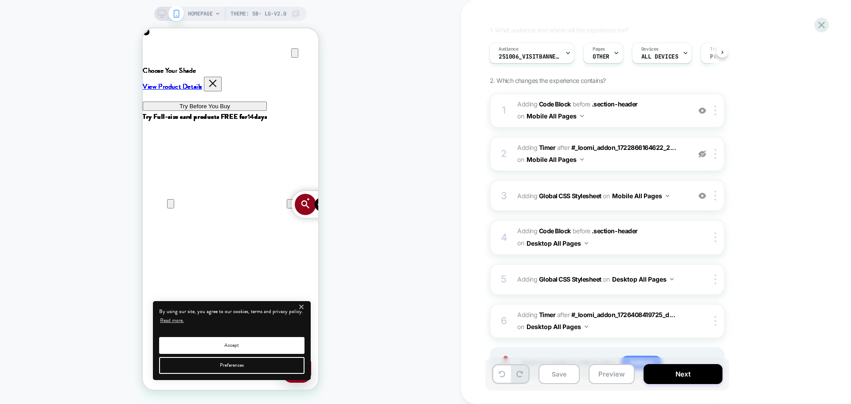
scroll to position [132, 0]
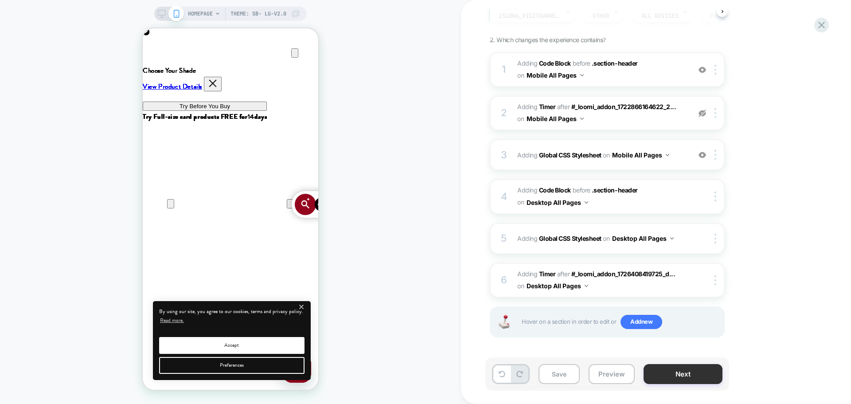
click at [661, 375] on button "Next" at bounding box center [683, 374] width 79 height 20
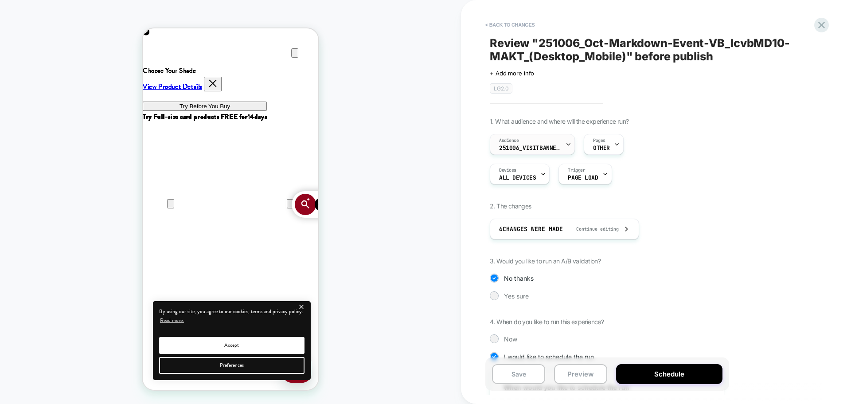
click at [521, 149] on span "251006_VisitBanner_lcvbMD10-MAKT" at bounding box center [530, 148] width 62 height 6
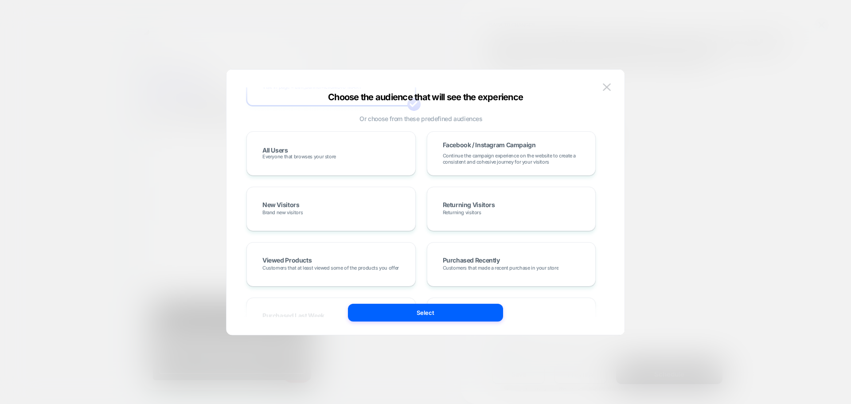
scroll to position [5409, 0]
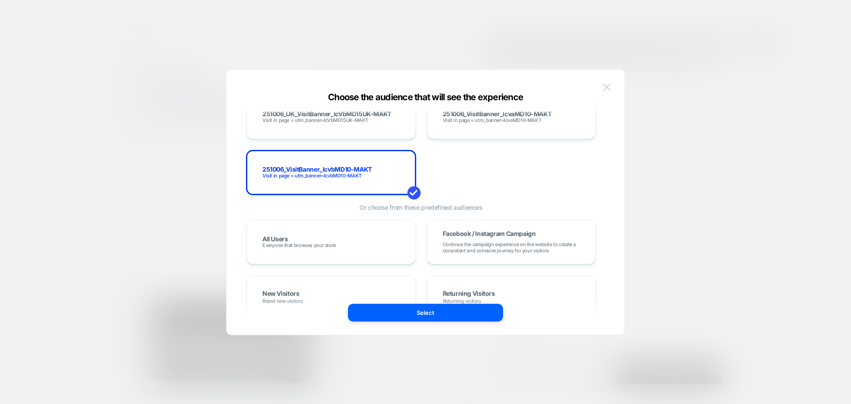
click at [613, 88] on button at bounding box center [606, 87] width 13 height 13
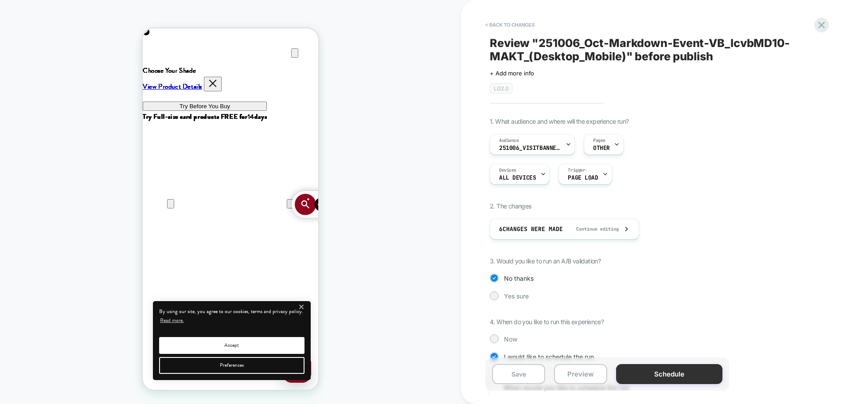
click at [631, 368] on button "Schedule" at bounding box center [669, 374] width 106 height 20
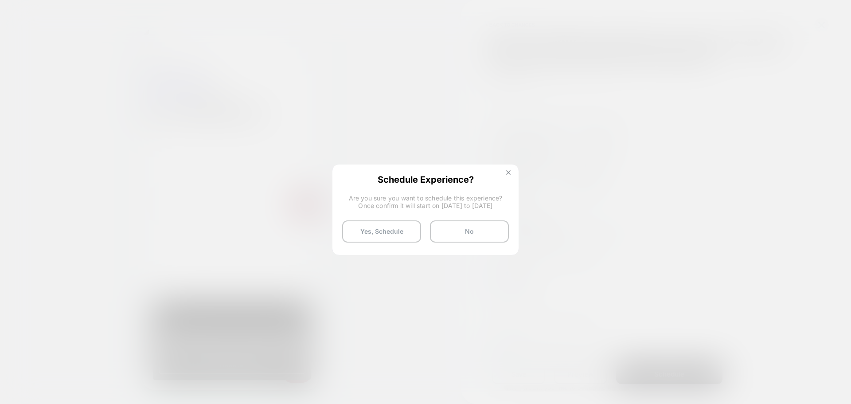
click at [507, 174] on img at bounding box center [508, 172] width 4 height 4
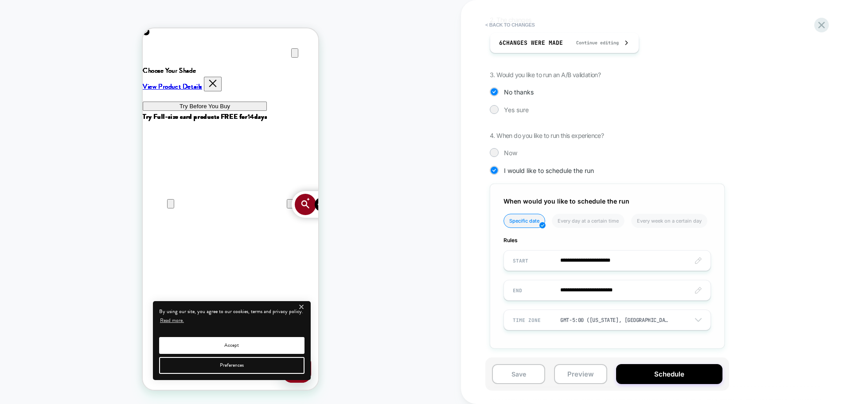
scroll to position [188, 0]
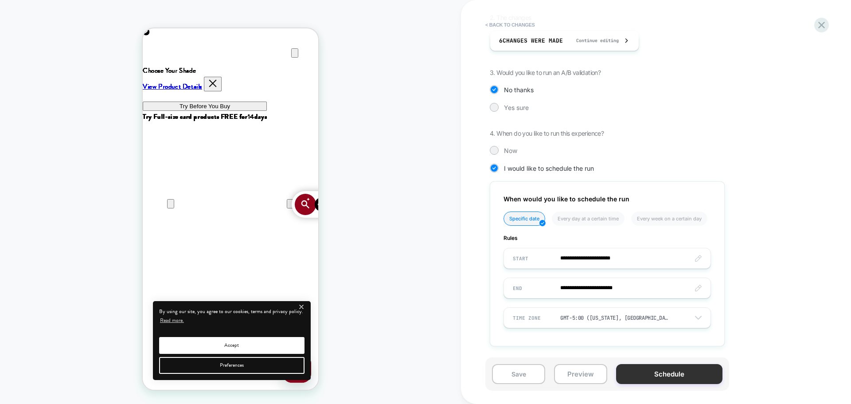
click at [636, 373] on button "Schedule" at bounding box center [669, 374] width 106 height 20
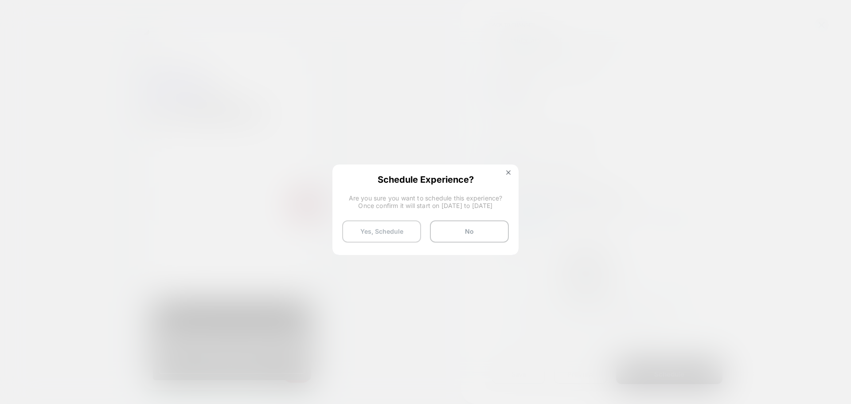
click at [363, 226] on button "Yes, Schedule" at bounding box center [381, 231] width 79 height 22
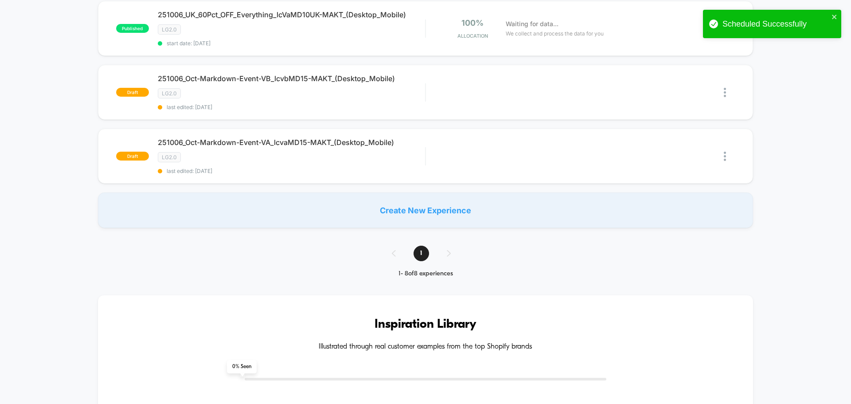
scroll to position [399, 0]
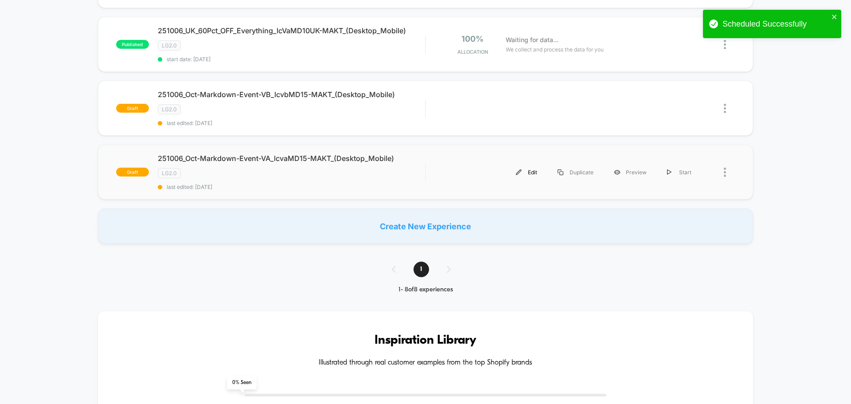
click at [534, 174] on div "Edit" at bounding box center [527, 172] width 42 height 20
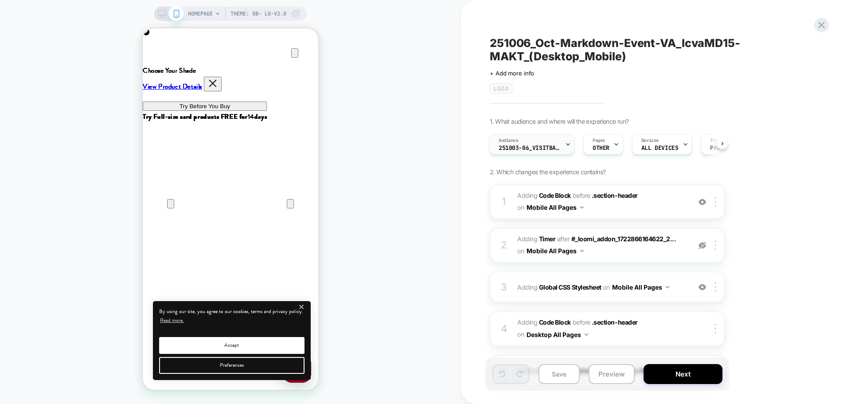
click at [531, 145] on span "251003-06_VisitBanner_vaMD15-MAKT" at bounding box center [530, 148] width 62 height 6
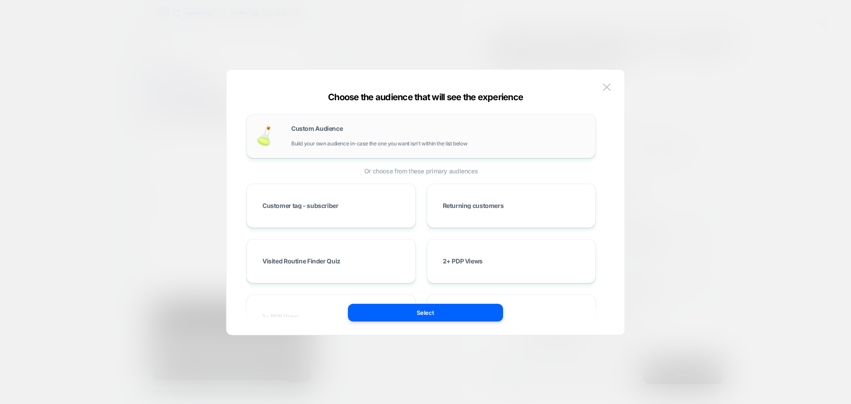
click at [334, 147] on div "Custom Audience Build your own audience in-case the one you want isn't within t…" at bounding box center [421, 136] width 331 height 26
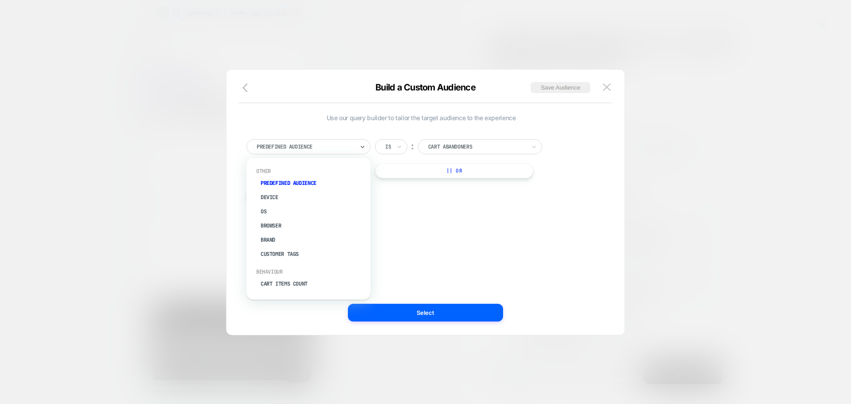
click at [336, 148] on div at bounding box center [306, 147] width 98 height 8
type input "*"
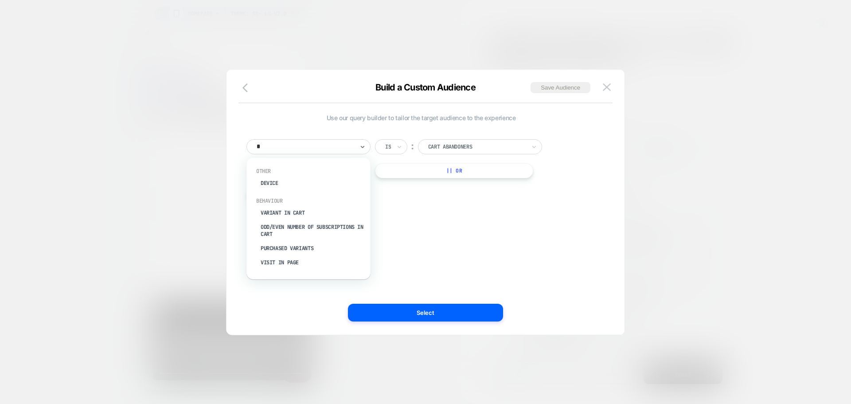
click at [289, 261] on div "Visit In Page" at bounding box center [312, 262] width 115 height 14
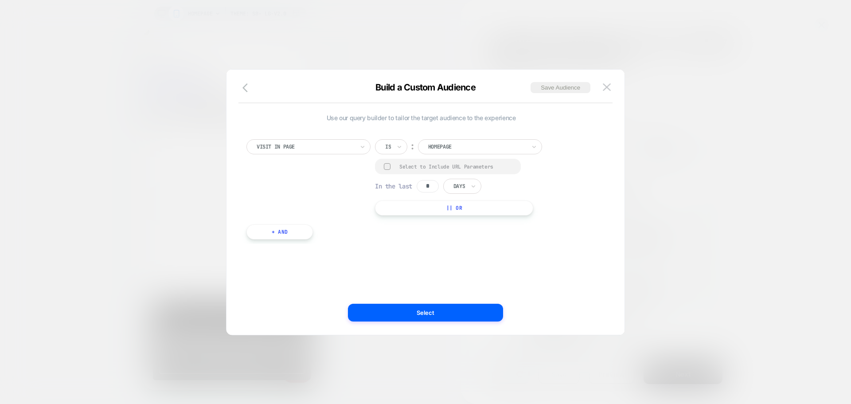
click at [391, 145] on div at bounding box center [388, 147] width 6 height 8
click at [406, 201] on div "Contains" at bounding box center [413, 199] width 58 height 14
click at [388, 167] on div at bounding box center [387, 166] width 7 height 7
drag, startPoint x: 431, startPoint y: 185, endPoint x: 437, endPoint y: 187, distance: 5.9
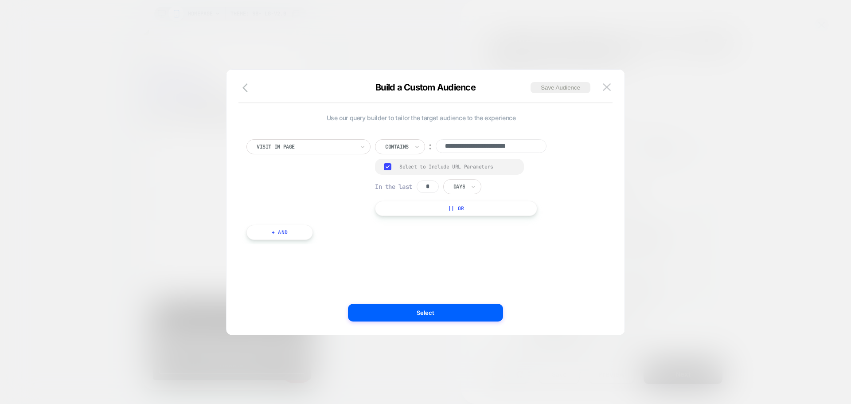
click at [431, 185] on input "*" at bounding box center [428, 186] width 22 height 12
type input "*"
click at [461, 186] on div at bounding box center [460, 187] width 12 height 8
click at [462, 210] on div "Hours" at bounding box center [483, 211] width 58 height 14
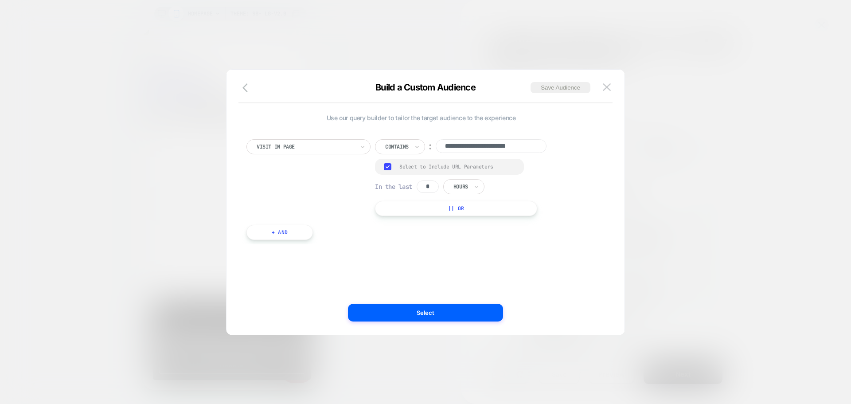
click at [467, 145] on input "**********" at bounding box center [491, 146] width 111 height 14
paste input
type input "**********"
click at [440, 248] on div "**********" at bounding box center [420, 181] width 349 height 135
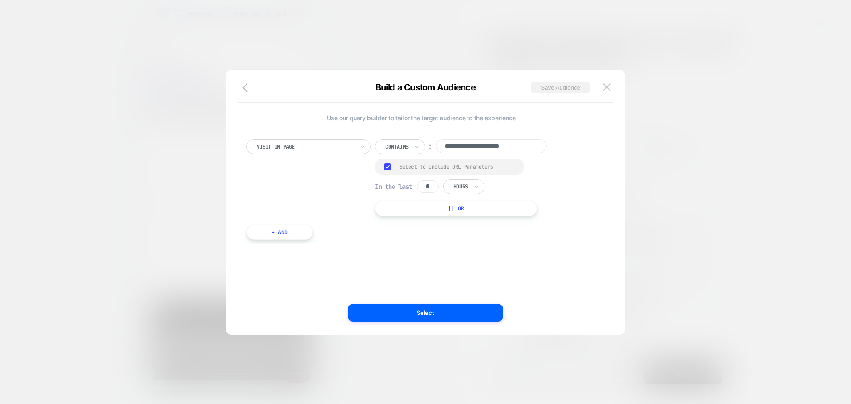
click at [554, 85] on button "Save Audience" at bounding box center [561, 87] width 60 height 11
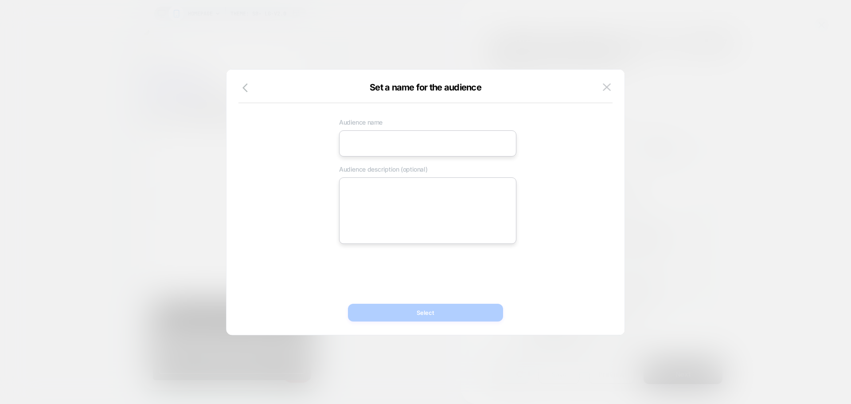
scroll to position [0, 0]
drag, startPoint x: 363, startPoint y: 138, endPoint x: 153, endPoint y: 146, distance: 209.8
click at [363, 138] on input at bounding box center [427, 143] width 177 height 26
paste input "**********"
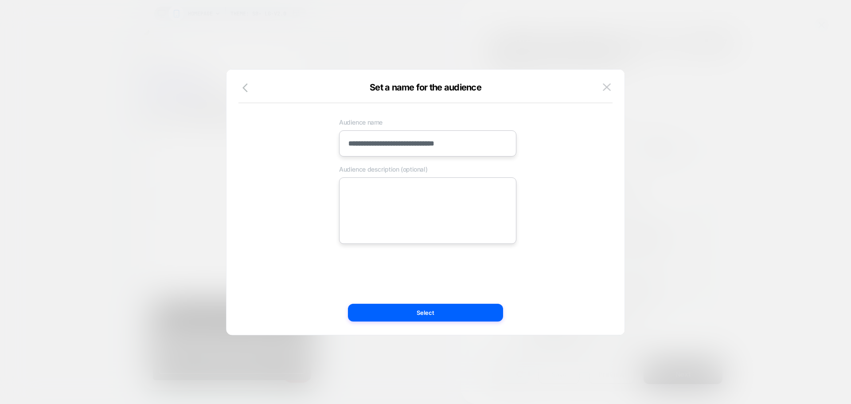
type input "**********"
click at [378, 198] on textarea at bounding box center [427, 210] width 177 height 66
paste textarea "**********"
type textarea "*"
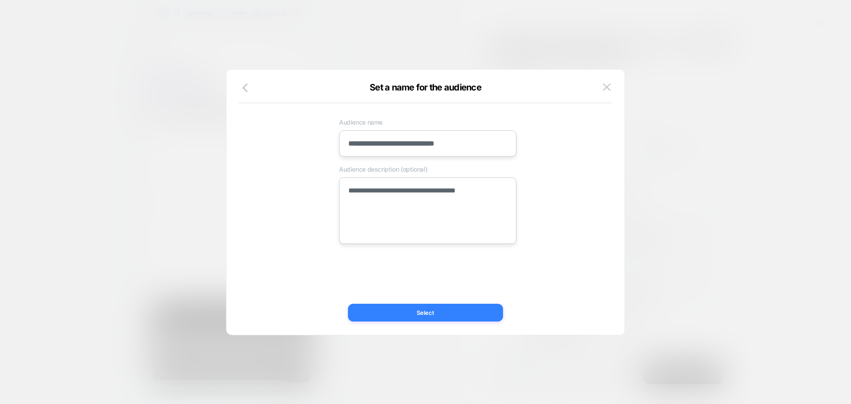
type textarea "**********"
click at [382, 309] on button "Select" at bounding box center [425, 313] width 155 height 18
type textarea "*"
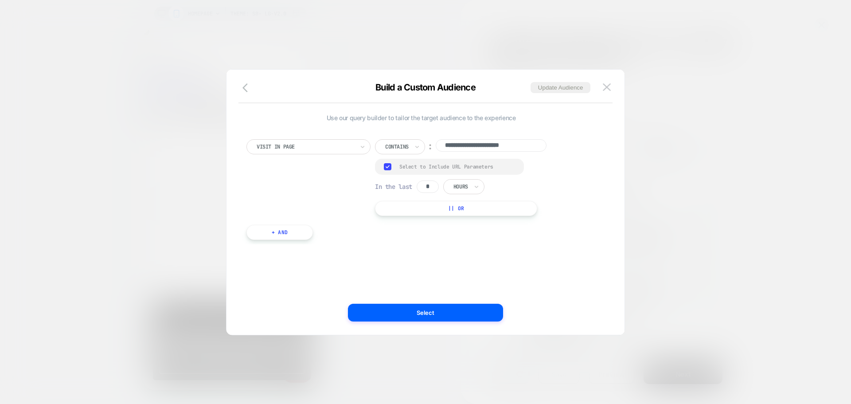
scroll to position [0, 176]
click at [364, 314] on button "Select" at bounding box center [425, 313] width 155 height 18
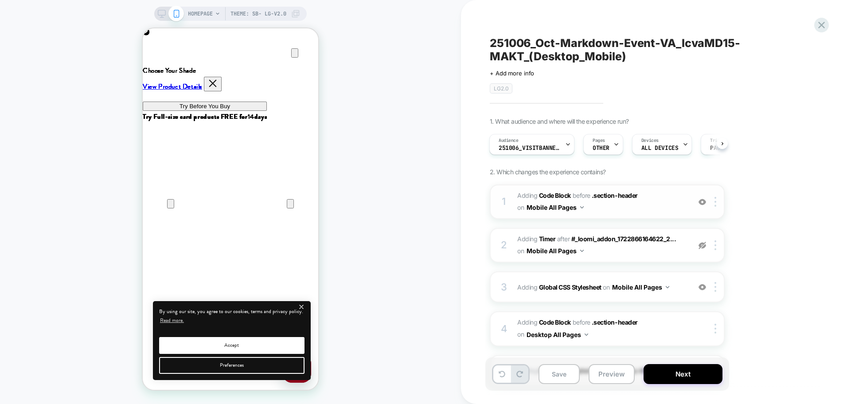
click at [616, 207] on span "Adding Code Block BEFORE .section-header .section-header on Mobile All Pages" at bounding box center [601, 202] width 169 height 24
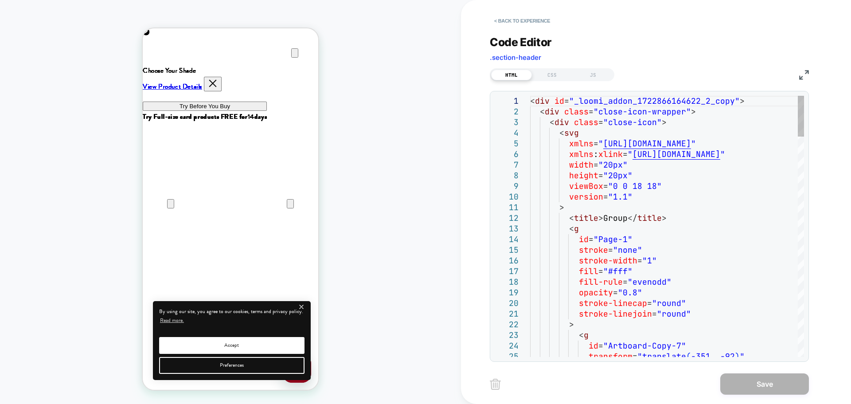
scroll to position [0, 351]
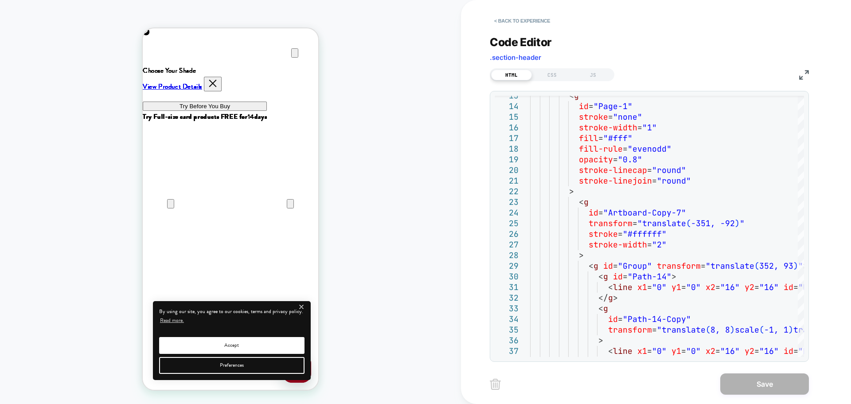
click at [802, 77] on img at bounding box center [804, 75] width 10 height 10
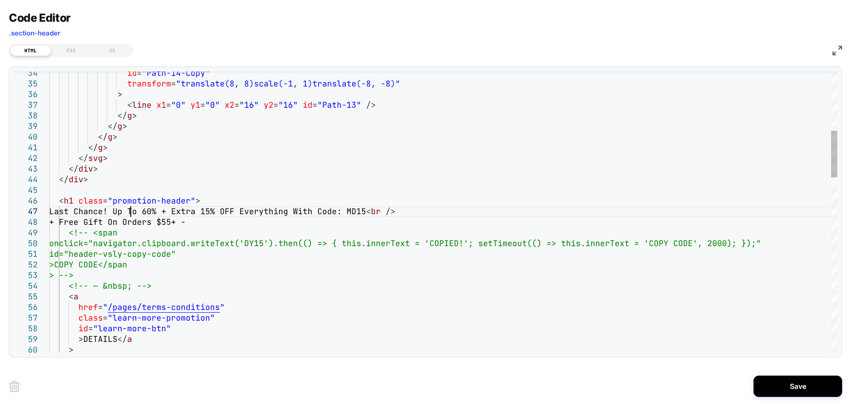
scroll to position [64, 81]
drag, startPoint x: 423, startPoint y: 211, endPoint x: 385, endPoint y: 213, distance: 38.6
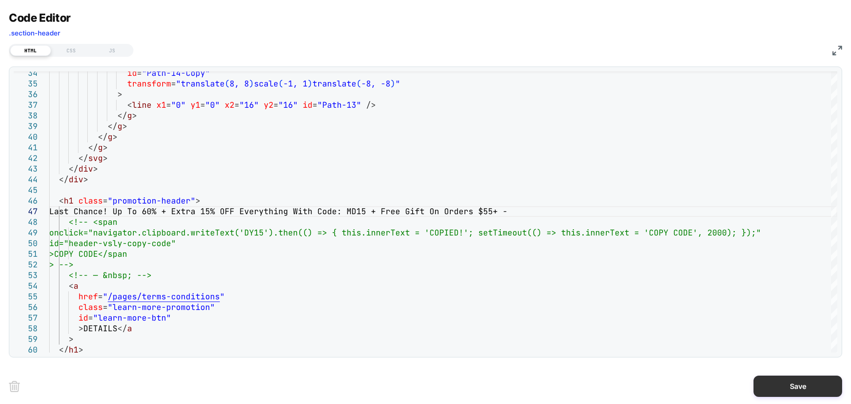
scroll to position [0, 176]
type textarea "**********"
click at [775, 386] on button "Save" at bounding box center [798, 386] width 89 height 21
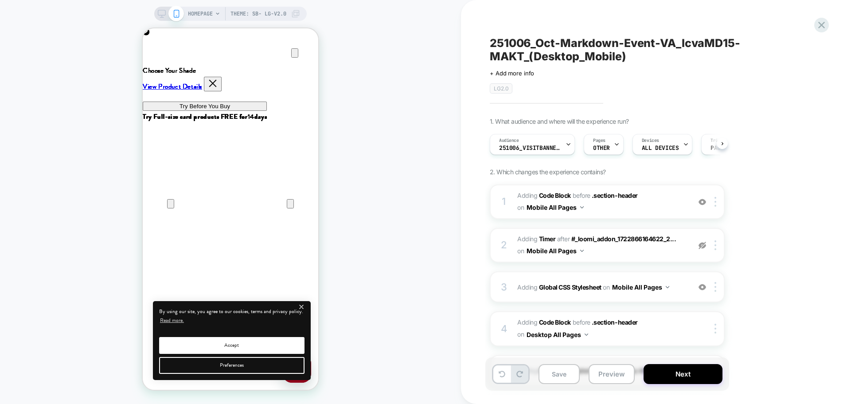
scroll to position [0, 0]
click at [161, 15] on rect at bounding box center [162, 12] width 8 height 5
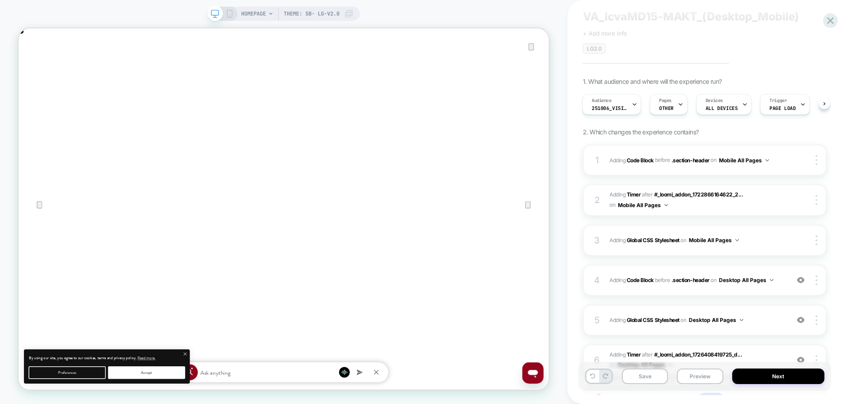
scroll to position [44, 0]
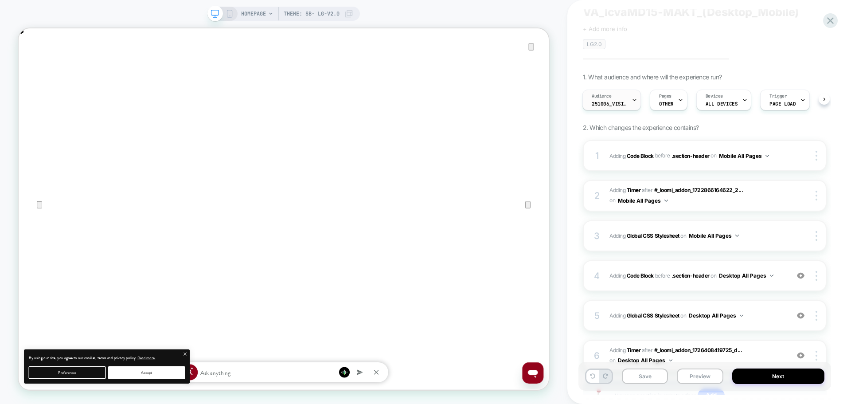
click at [601, 105] on span "251006_VisitBanner_lcvaMD15-MAKT" at bounding box center [609, 104] width 35 height 6
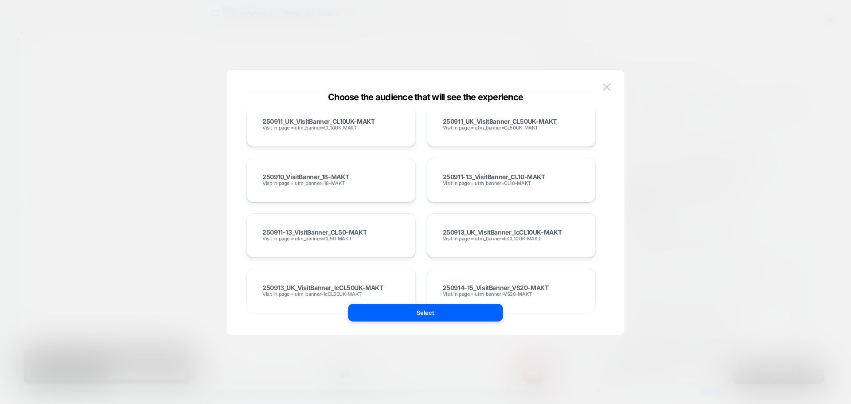
scroll to position [4188, 0]
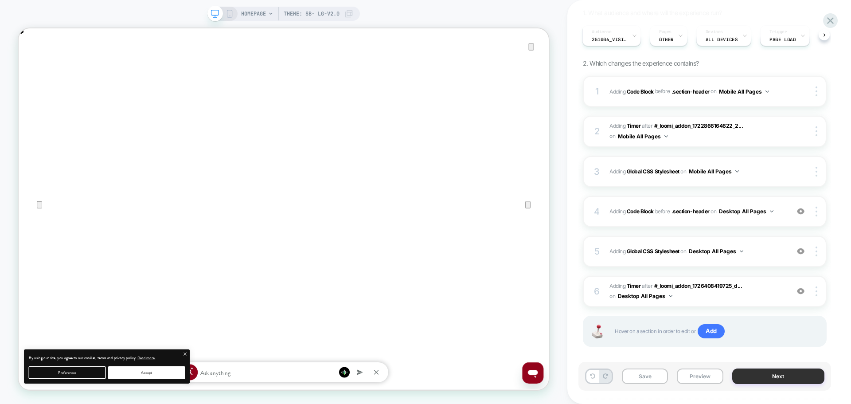
scroll to position [118, 0]
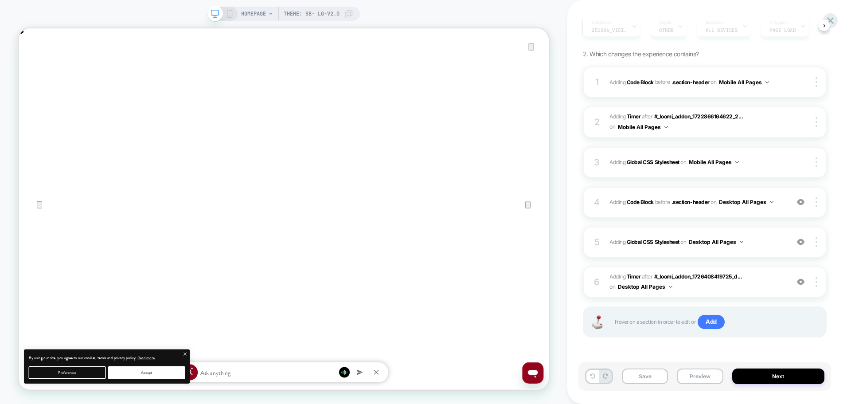
click at [228, 12] on icon at bounding box center [230, 14] width 8 height 8
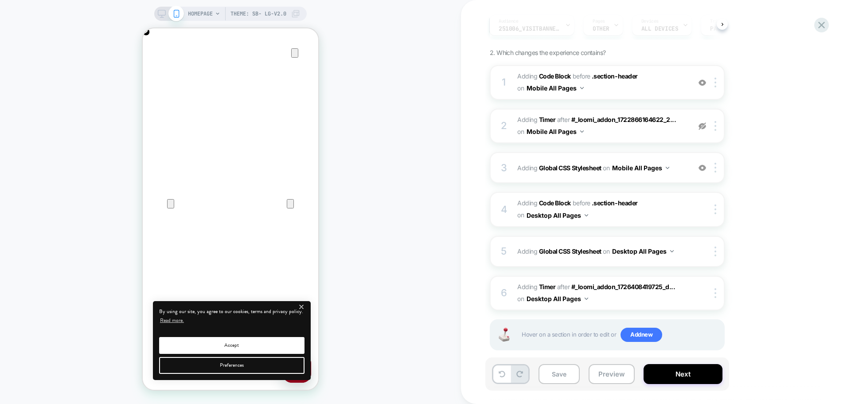
scroll to position [132, 0]
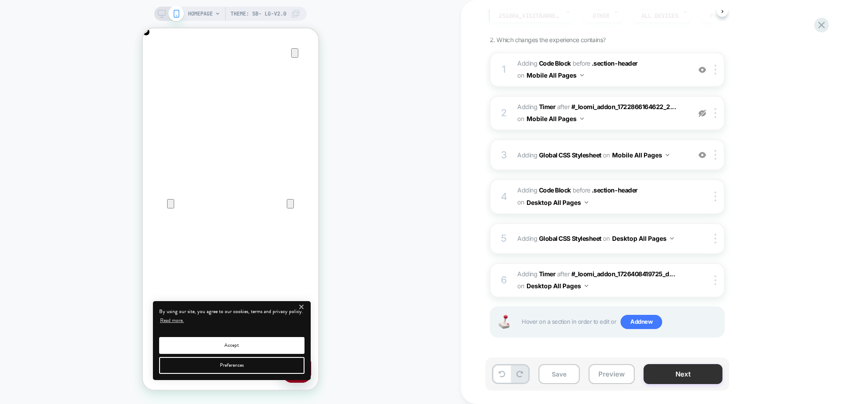
click at [661, 372] on button "Next" at bounding box center [683, 374] width 79 height 20
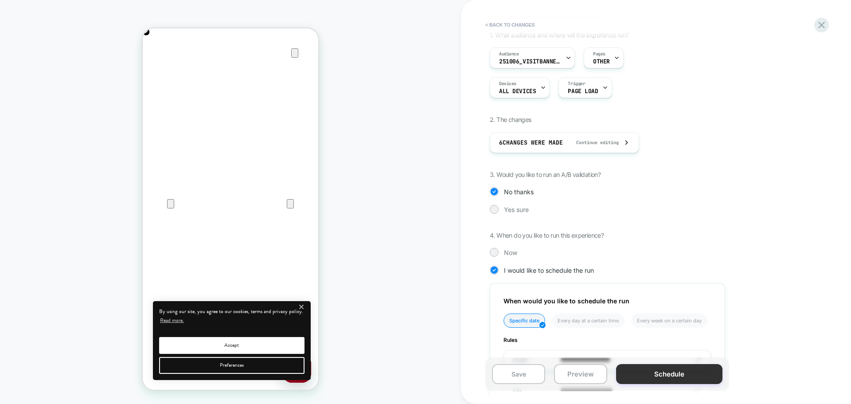
scroll to position [133, 0]
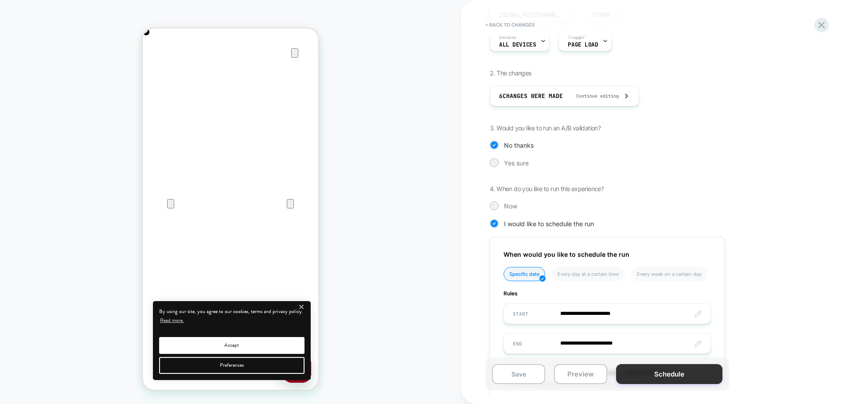
click at [630, 368] on button "Schedule" at bounding box center [669, 374] width 106 height 20
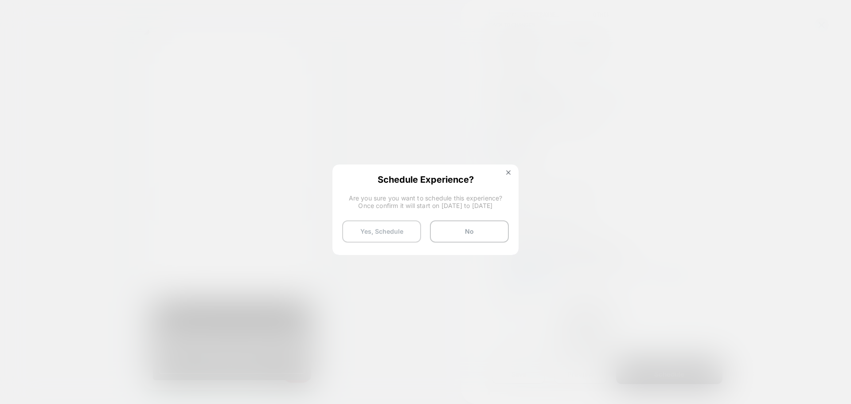
click at [361, 230] on button "Yes, Schedule" at bounding box center [381, 231] width 79 height 22
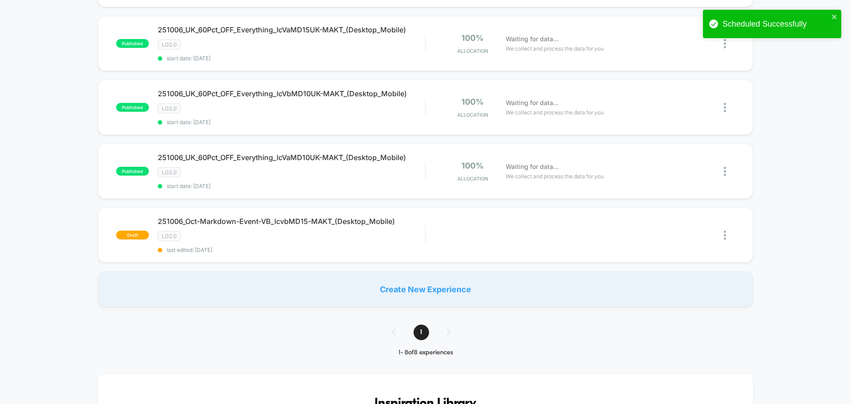
scroll to position [443, 0]
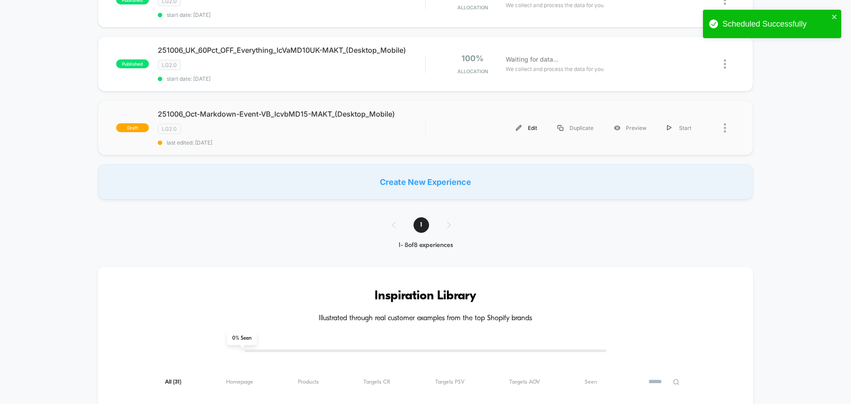
click at [531, 130] on div "Edit" at bounding box center [527, 128] width 42 height 20
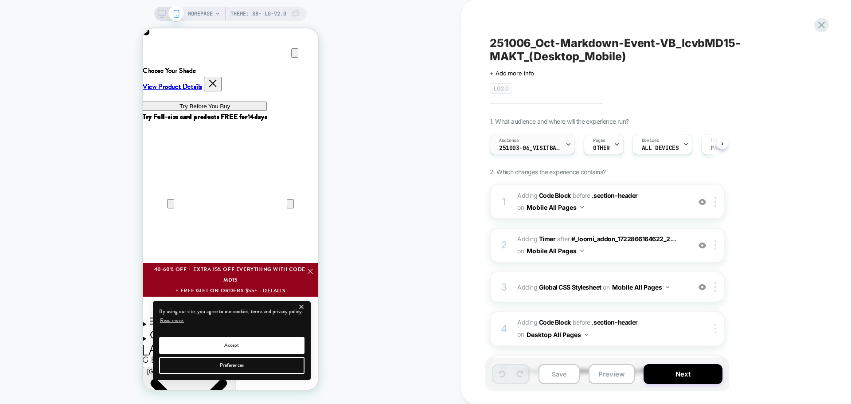
click at [510, 146] on span "251003-06_VisitBanner_vbMD15-MAKT" at bounding box center [530, 148] width 62 height 6
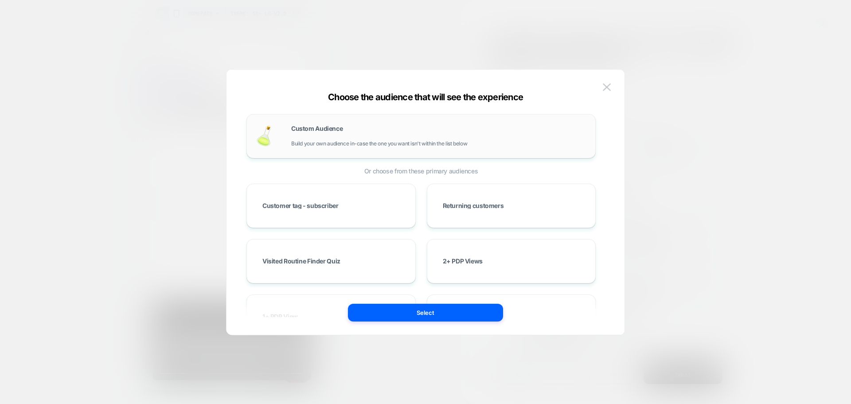
click at [345, 142] on span "Build your own audience in-case the one you want isn't within the list below" at bounding box center [379, 144] width 176 height 6
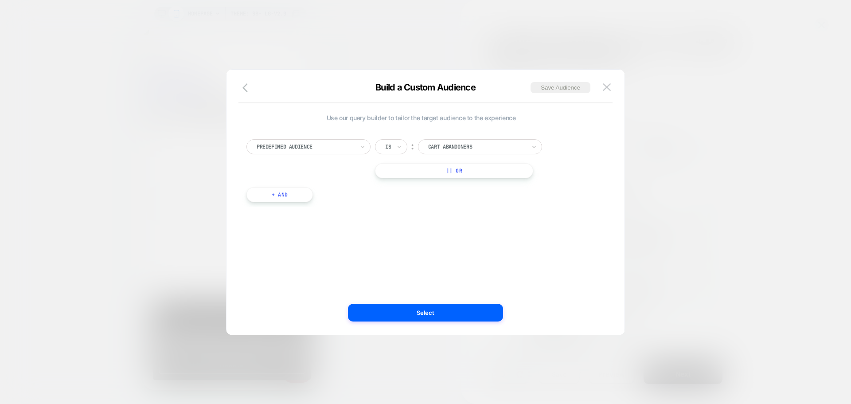
click at [321, 149] on div at bounding box center [306, 147] width 98 height 8
type input "*"
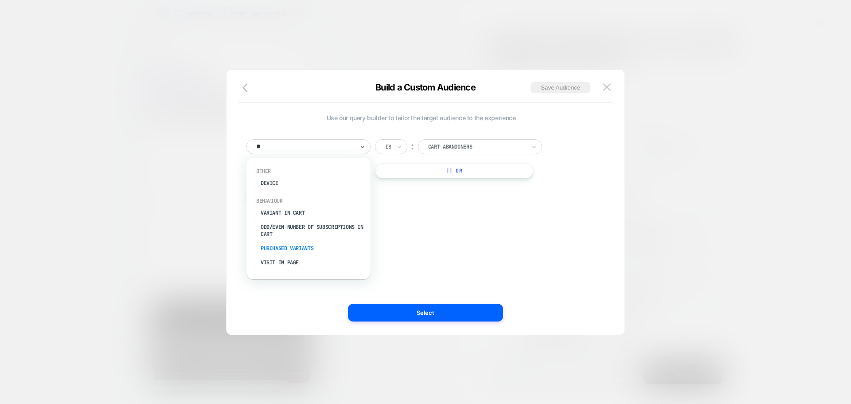
scroll to position [0, 351]
click at [285, 258] on div "Visit In Page" at bounding box center [312, 262] width 115 height 14
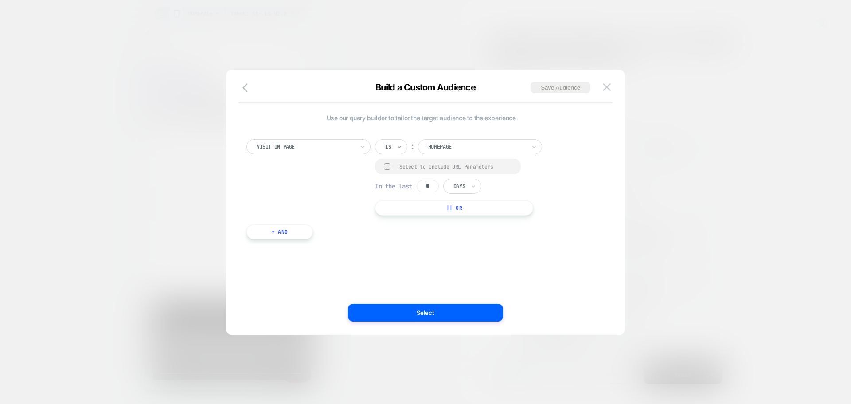
click at [397, 143] on icon at bounding box center [399, 146] width 6 height 9
click at [397, 199] on div "Contains" at bounding box center [413, 199] width 58 height 14
click at [388, 168] on div at bounding box center [387, 166] width 7 height 7
click at [432, 186] on input "*" at bounding box center [428, 186] width 22 height 12
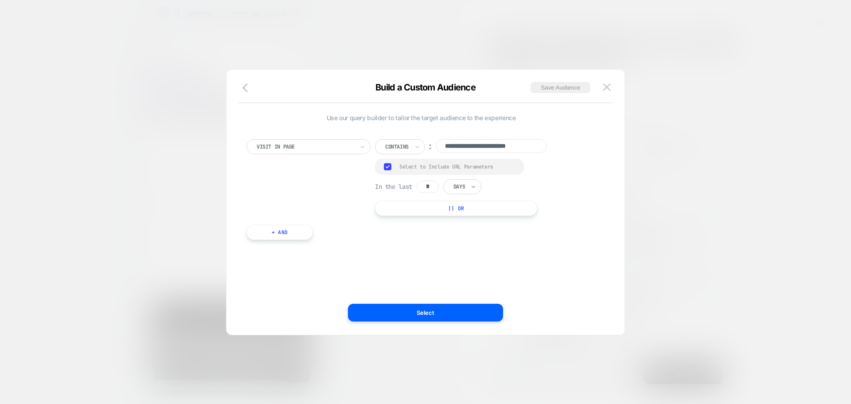
type input "*"
click at [473, 183] on icon at bounding box center [473, 186] width 6 height 9
click at [464, 208] on div "Hours" at bounding box center [483, 211] width 58 height 14
click at [523, 148] on input "**********" at bounding box center [491, 146] width 111 height 14
paste input
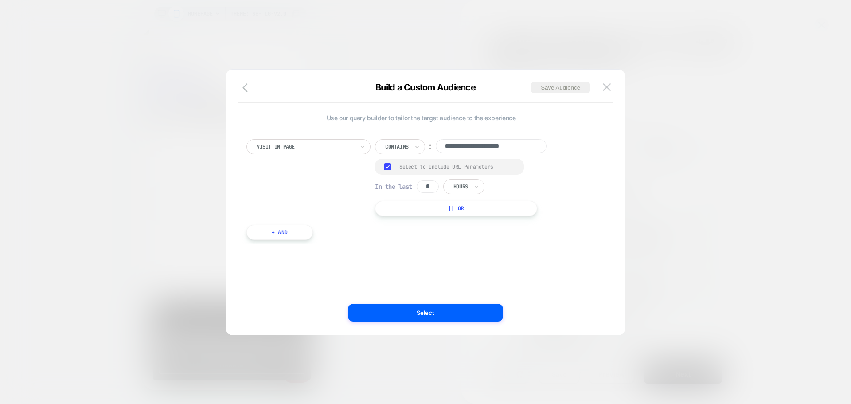
type input "**********"
click at [562, 179] on div "**********" at bounding box center [468, 177] width 187 height 77
click at [544, 87] on button "Save Audience" at bounding box center [561, 87] width 60 height 11
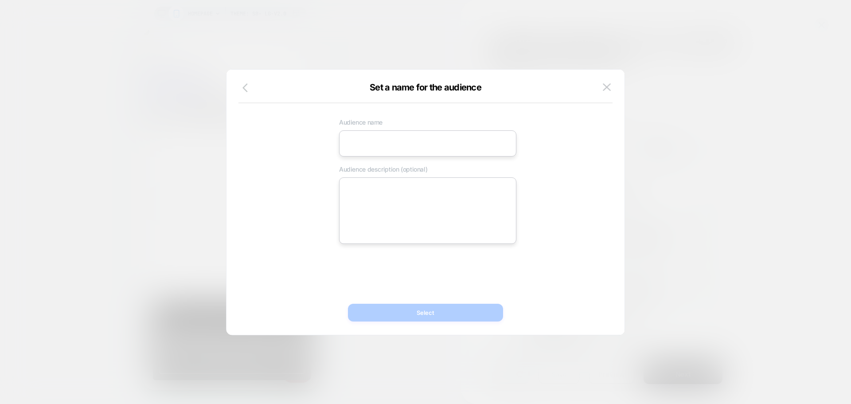
click at [247, 88] on icon "button" at bounding box center [248, 87] width 11 height 11
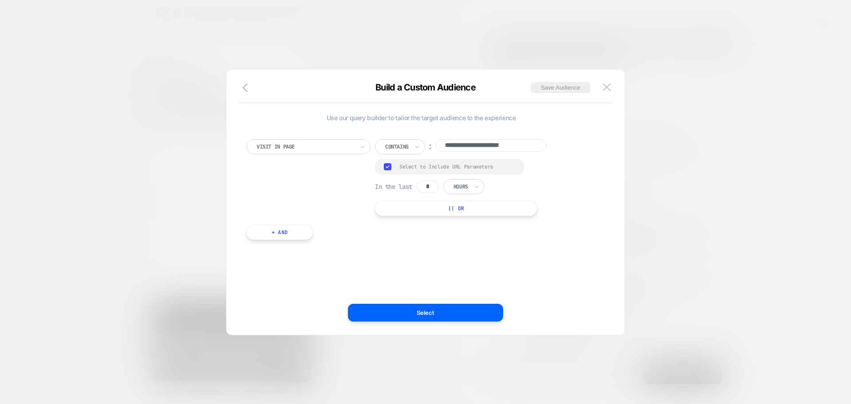
scroll to position [0, 351]
click at [514, 147] on input "**********" at bounding box center [491, 145] width 111 height 12
paste input
type input "**********"
click at [411, 251] on div "**********" at bounding box center [421, 202] width 372 height 230
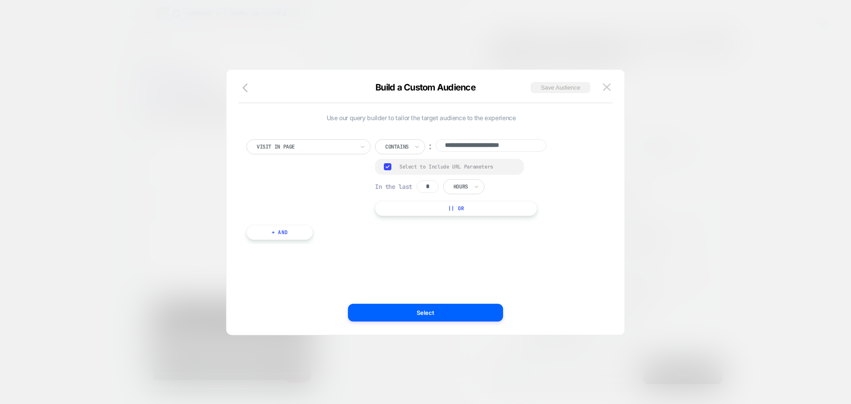
scroll to position [0, 0]
click at [554, 89] on button "Save Audience" at bounding box center [561, 87] width 60 height 11
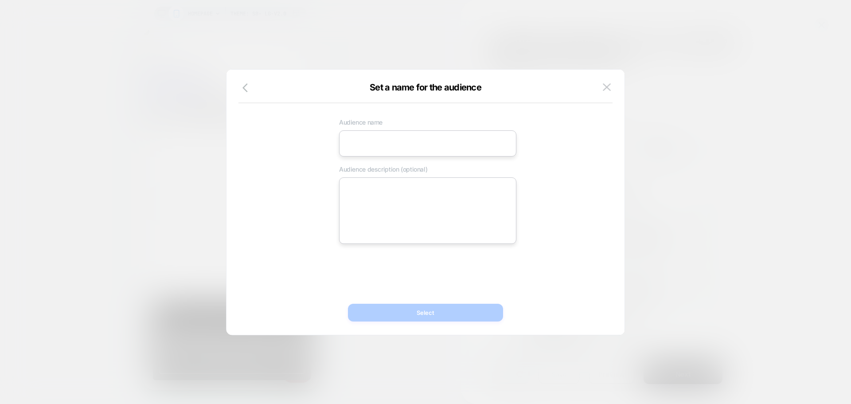
click at [369, 146] on input at bounding box center [427, 143] width 177 height 26
paste input "**********"
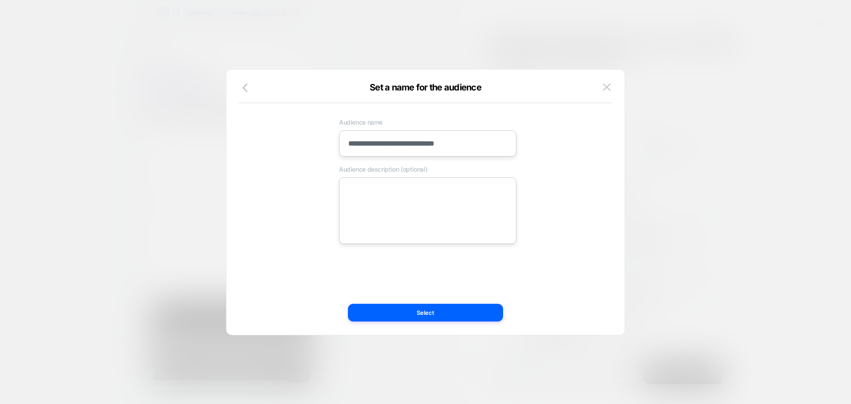
type input "**********"
drag, startPoint x: 386, startPoint y: 196, endPoint x: 393, endPoint y: 204, distance: 11.0
click at [386, 196] on textarea at bounding box center [427, 210] width 177 height 66
paste textarea "**********"
type textarea "*"
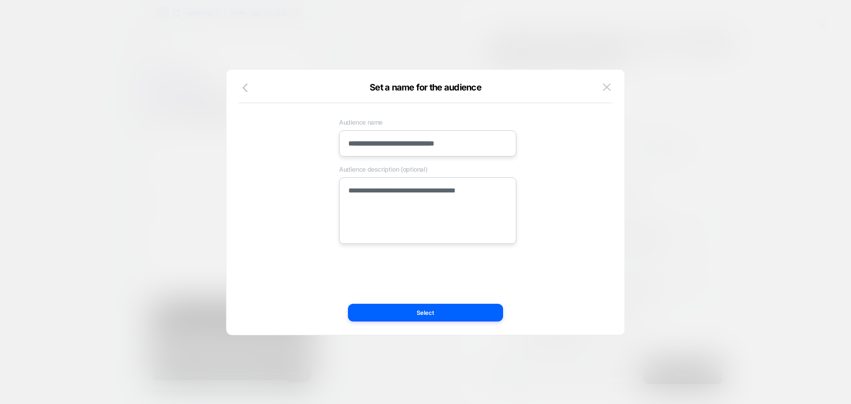
scroll to position [0, 176]
type textarea "**********"
click at [365, 311] on button "Select" at bounding box center [425, 313] width 155 height 18
type textarea "*"
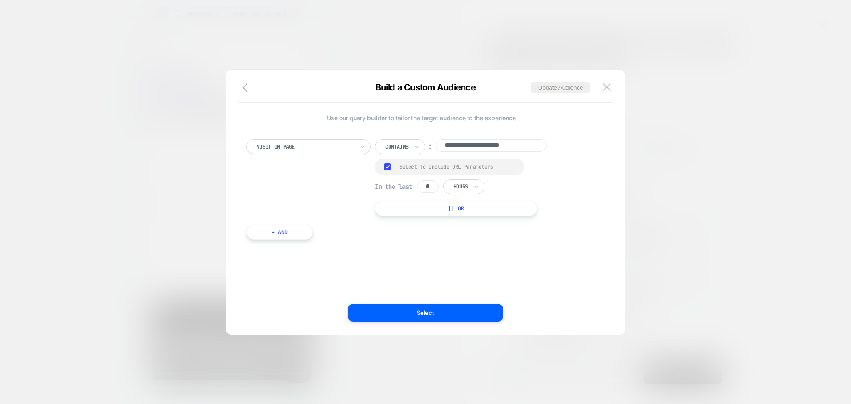
scroll to position [0, 351]
click at [374, 312] on button "Select" at bounding box center [425, 313] width 155 height 18
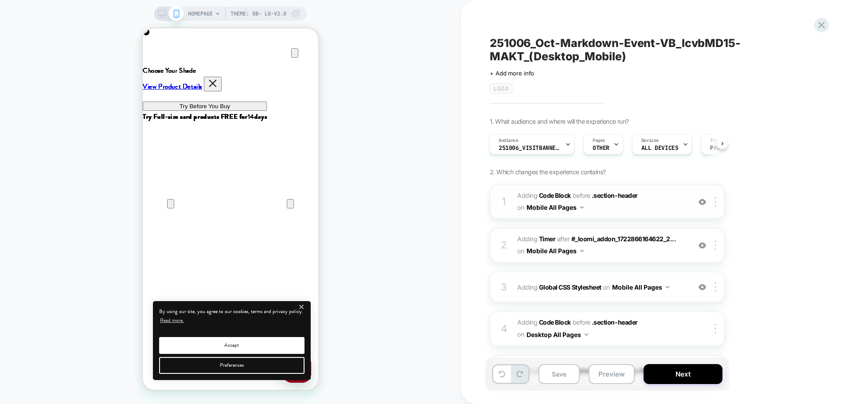
click at [623, 208] on span "Adding Code Block BEFORE .section-header .section-header on Mobile All Pages" at bounding box center [601, 202] width 169 height 24
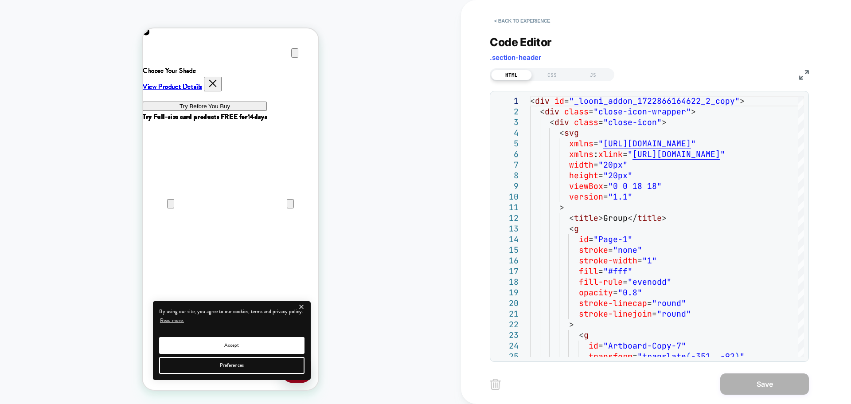
click at [807, 72] on img at bounding box center [804, 75] width 10 height 10
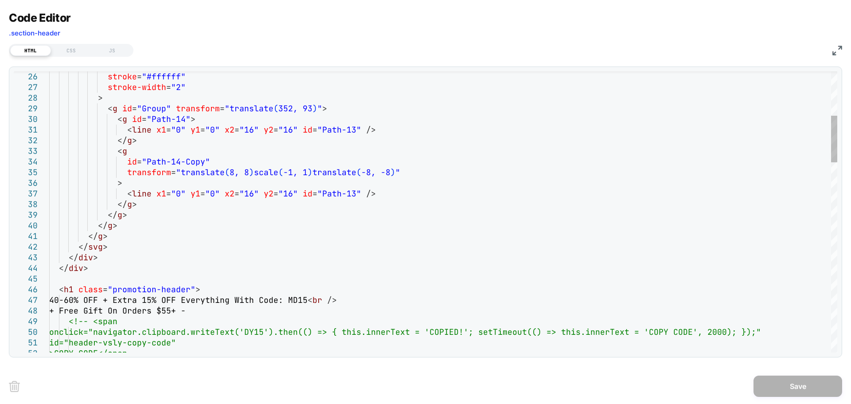
scroll to position [0, 0]
drag, startPoint x: 363, startPoint y: 299, endPoint x: 317, endPoint y: 314, distance: 47.8
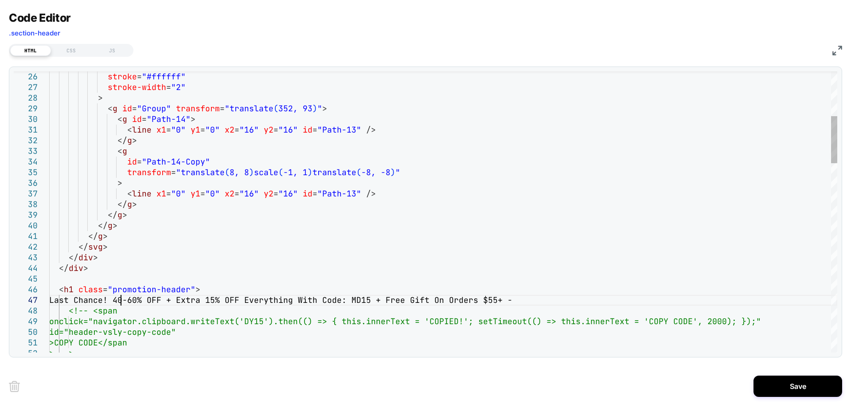
scroll to position [64, 72]
type textarea "**********"
click at [762, 387] on button "Save" at bounding box center [798, 386] width 89 height 21
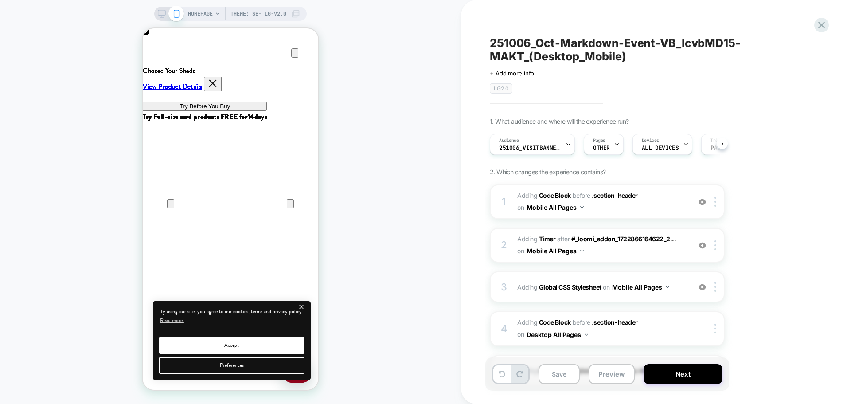
scroll to position [0, 0]
click at [160, 12] on icon at bounding box center [162, 14] width 8 height 8
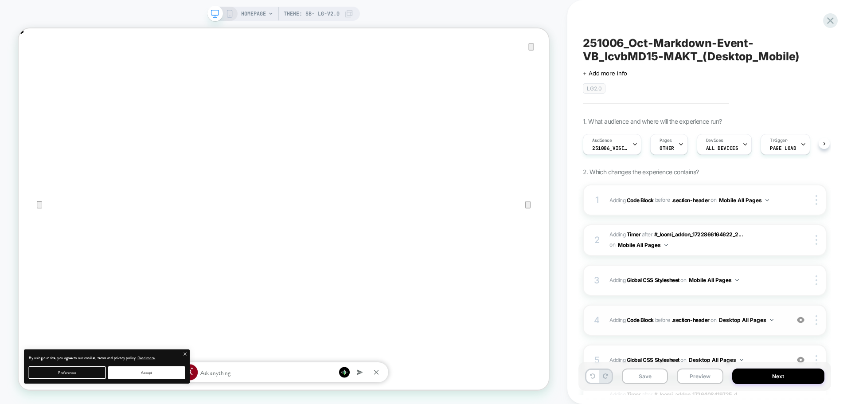
scroll to position [0, 0]
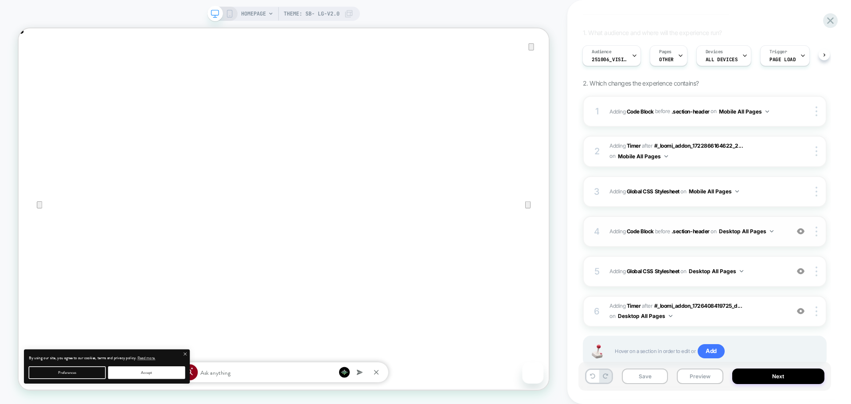
click at [684, 240] on div "4 Adding Code Block BEFORE .section-header .section-header on Desktop All Pages…" at bounding box center [705, 231] width 244 height 31
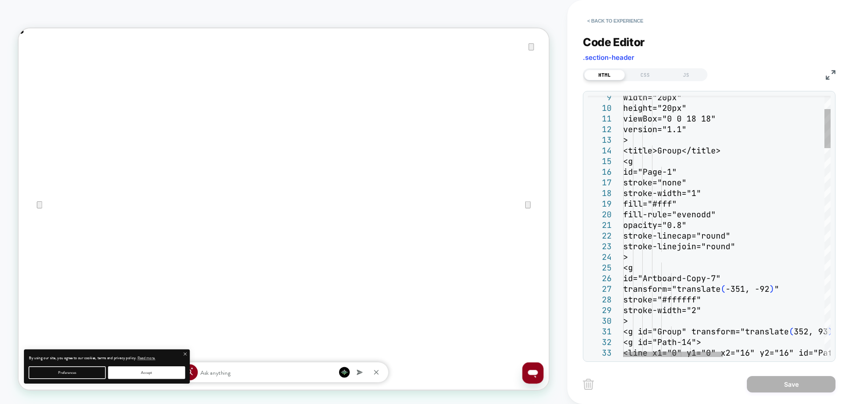
scroll to position [0, 1414]
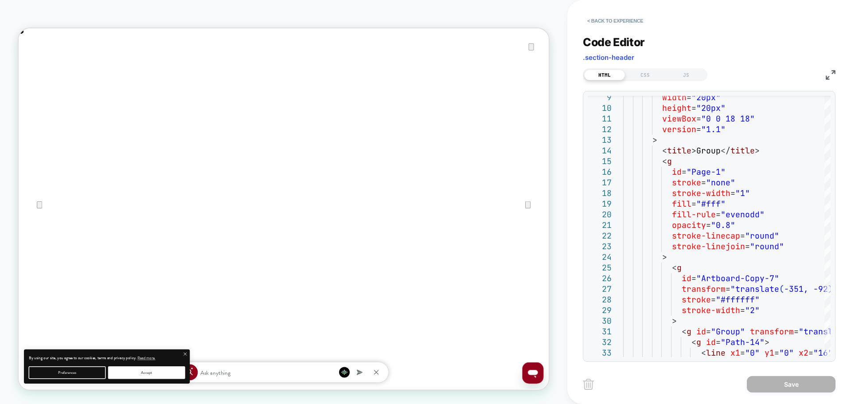
click at [830, 75] on img at bounding box center [831, 75] width 10 height 10
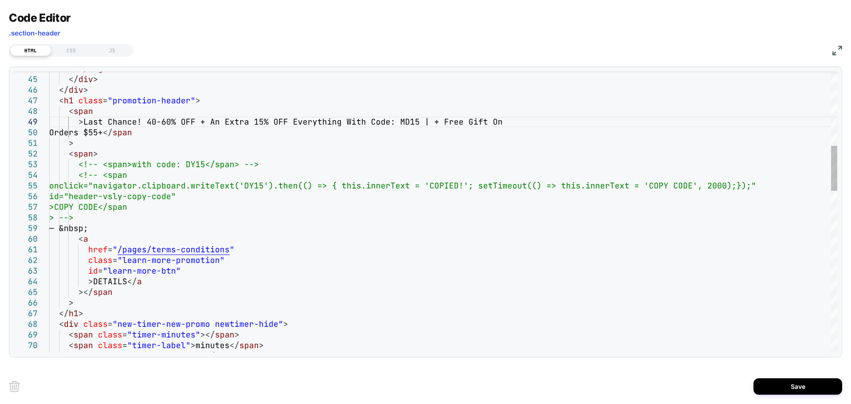
scroll to position [0, 707]
type textarea "**********"
click at [775, 391] on button "Save" at bounding box center [798, 386] width 89 height 16
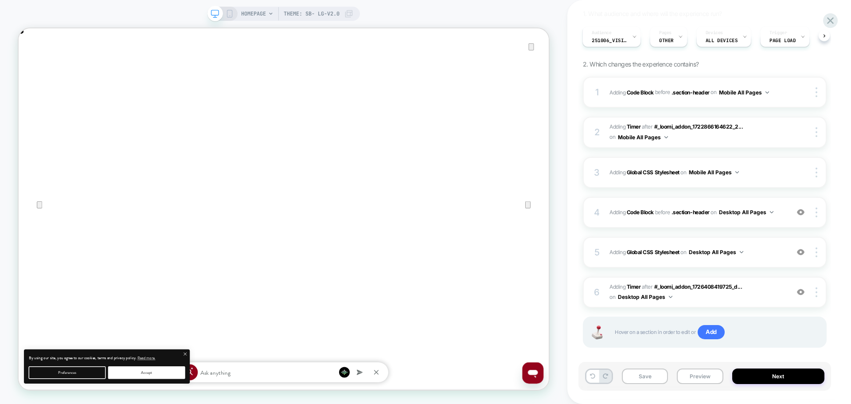
scroll to position [118, 0]
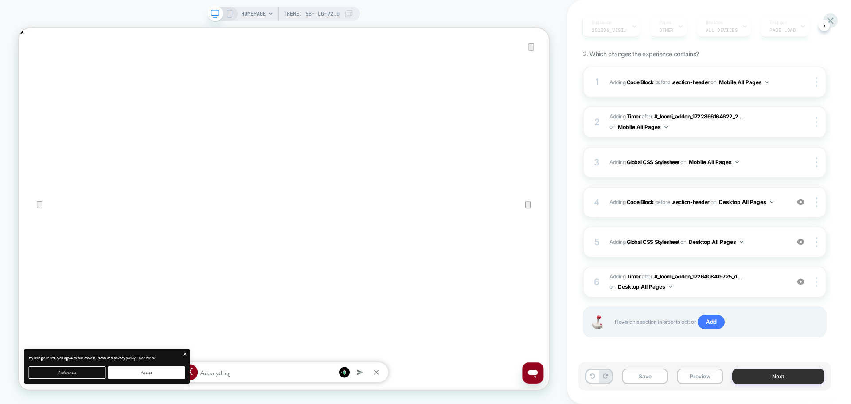
click at [744, 377] on button "Next" at bounding box center [778, 376] width 93 height 16
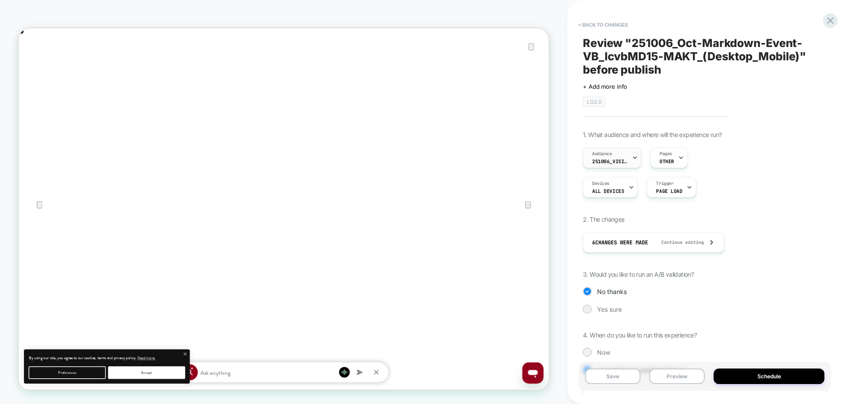
click at [607, 160] on span "251006_VisitBanner_lcvbMD15-MAKT" at bounding box center [609, 161] width 35 height 6
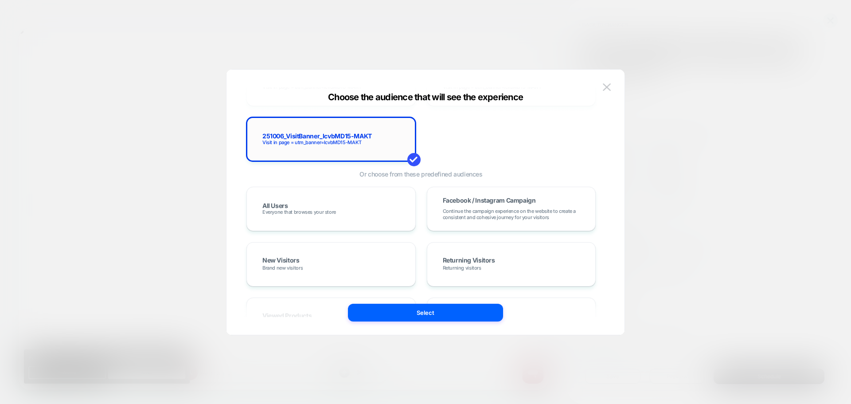
scroll to position [0, 707]
click at [610, 87] on img at bounding box center [607, 87] width 8 height 8
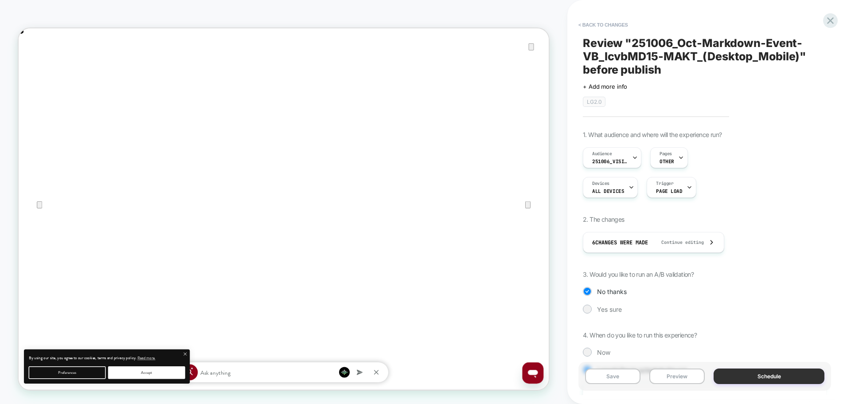
click at [735, 374] on button "Schedule" at bounding box center [769, 376] width 111 height 16
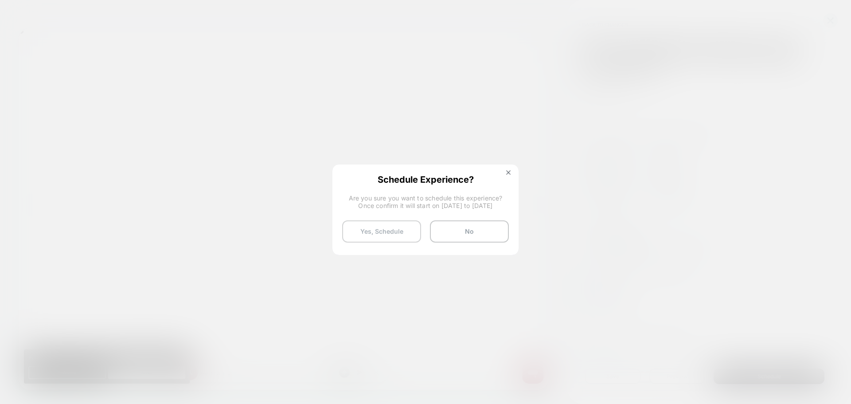
click at [365, 227] on button "Yes, Schedule" at bounding box center [381, 231] width 79 height 22
